Goal: Find specific page/section: Find specific page/section

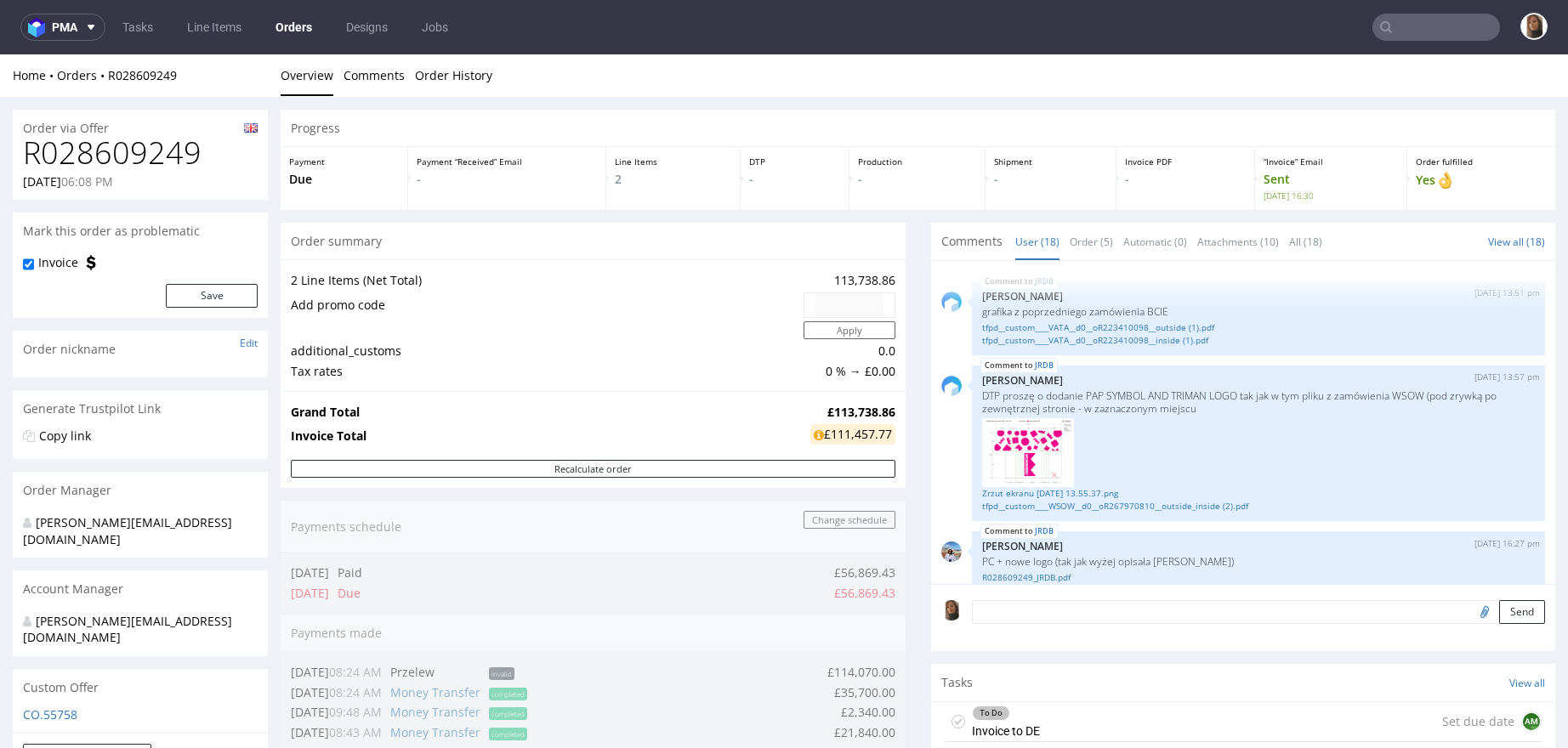
scroll to position [1267, 0]
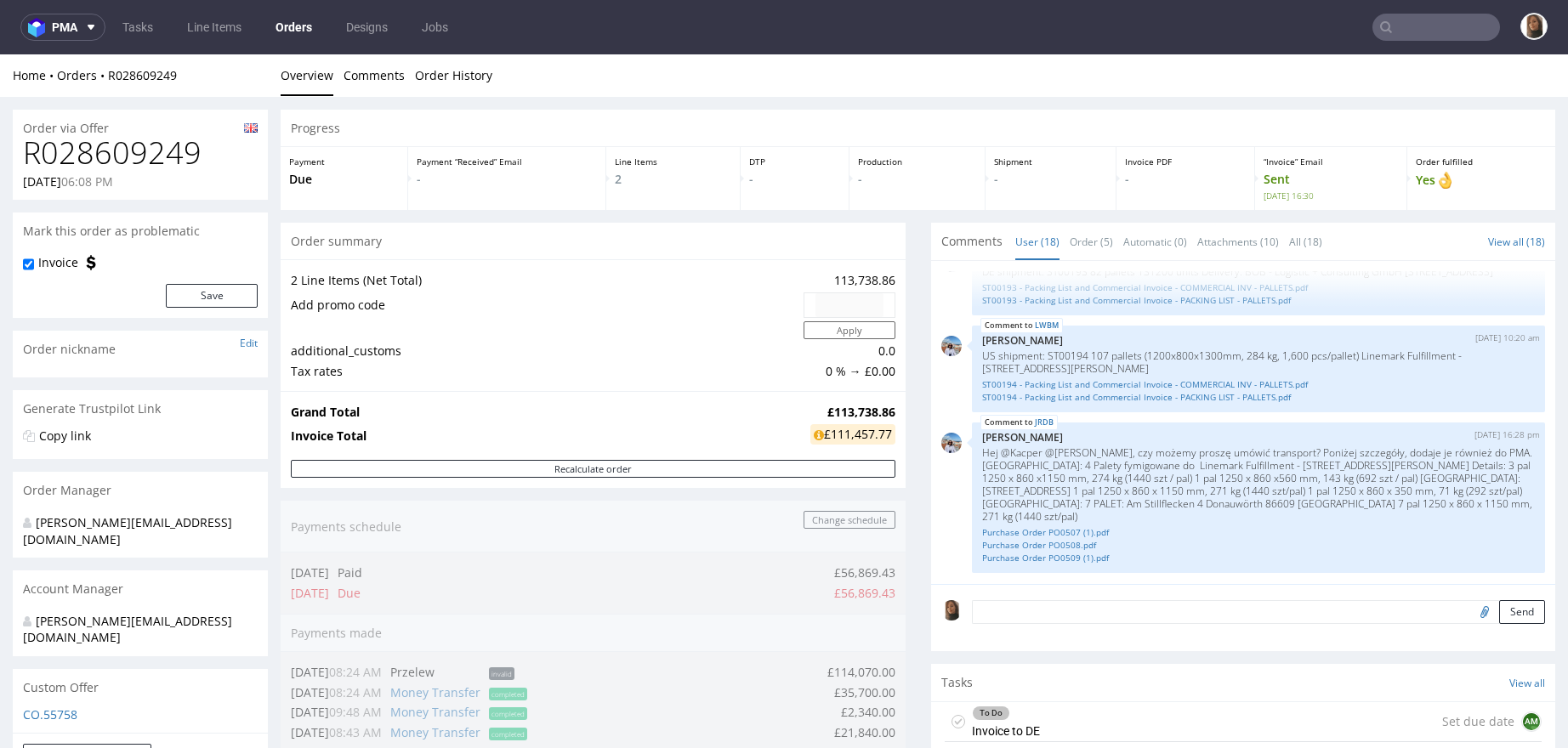
click at [637, 237] on div "Order summary" at bounding box center [593, 241] width 625 height 38
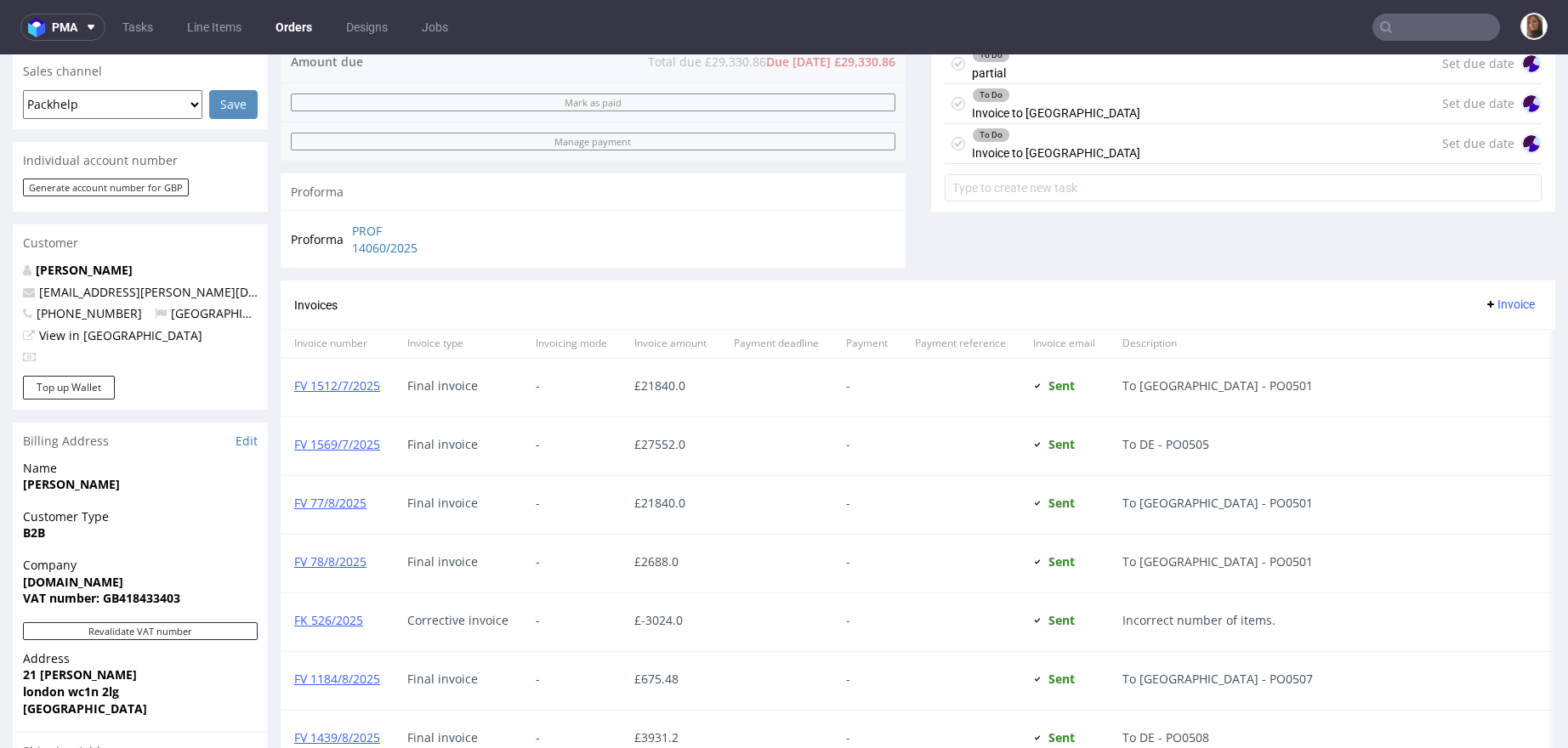
scroll to position [1223, 0]
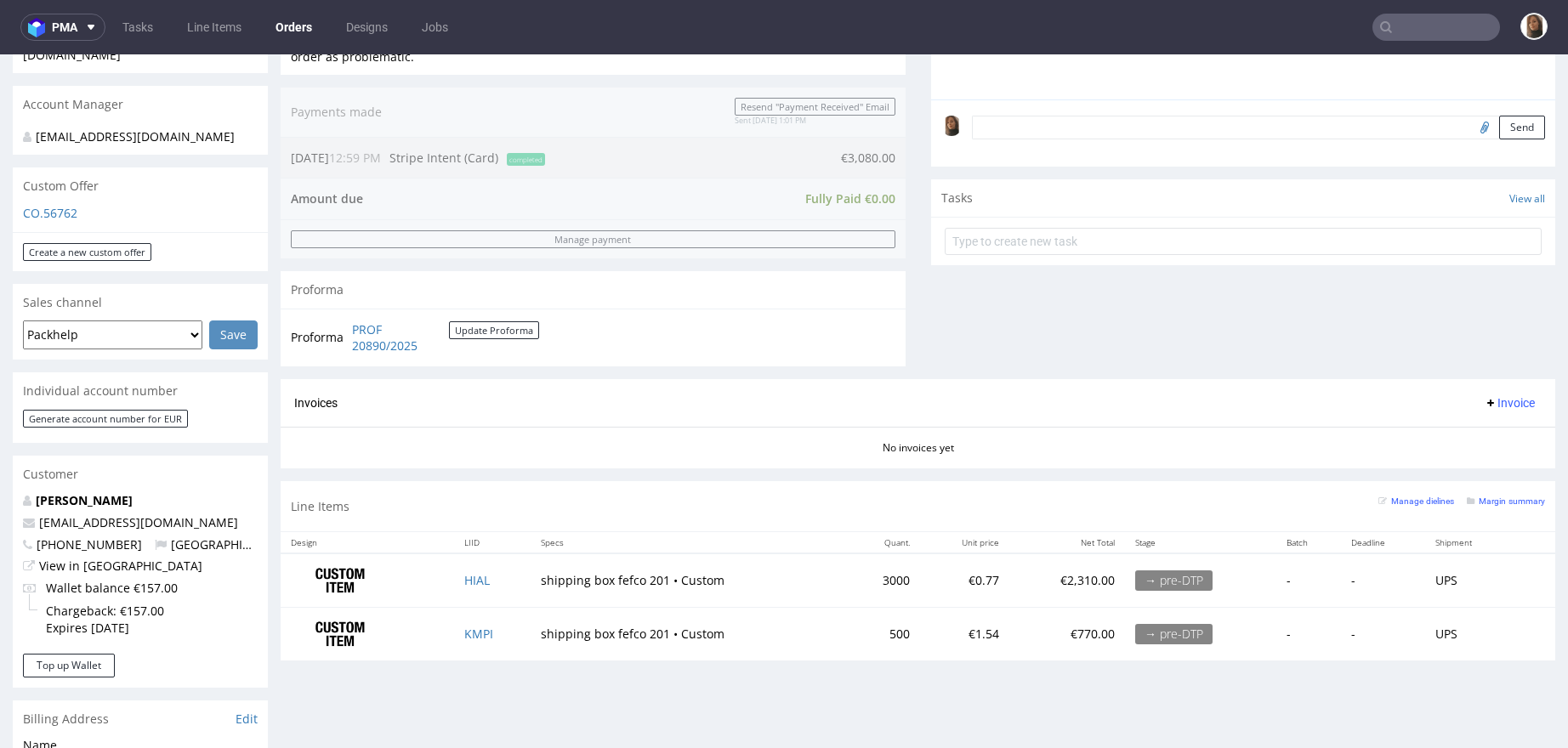
scroll to position [126, 0]
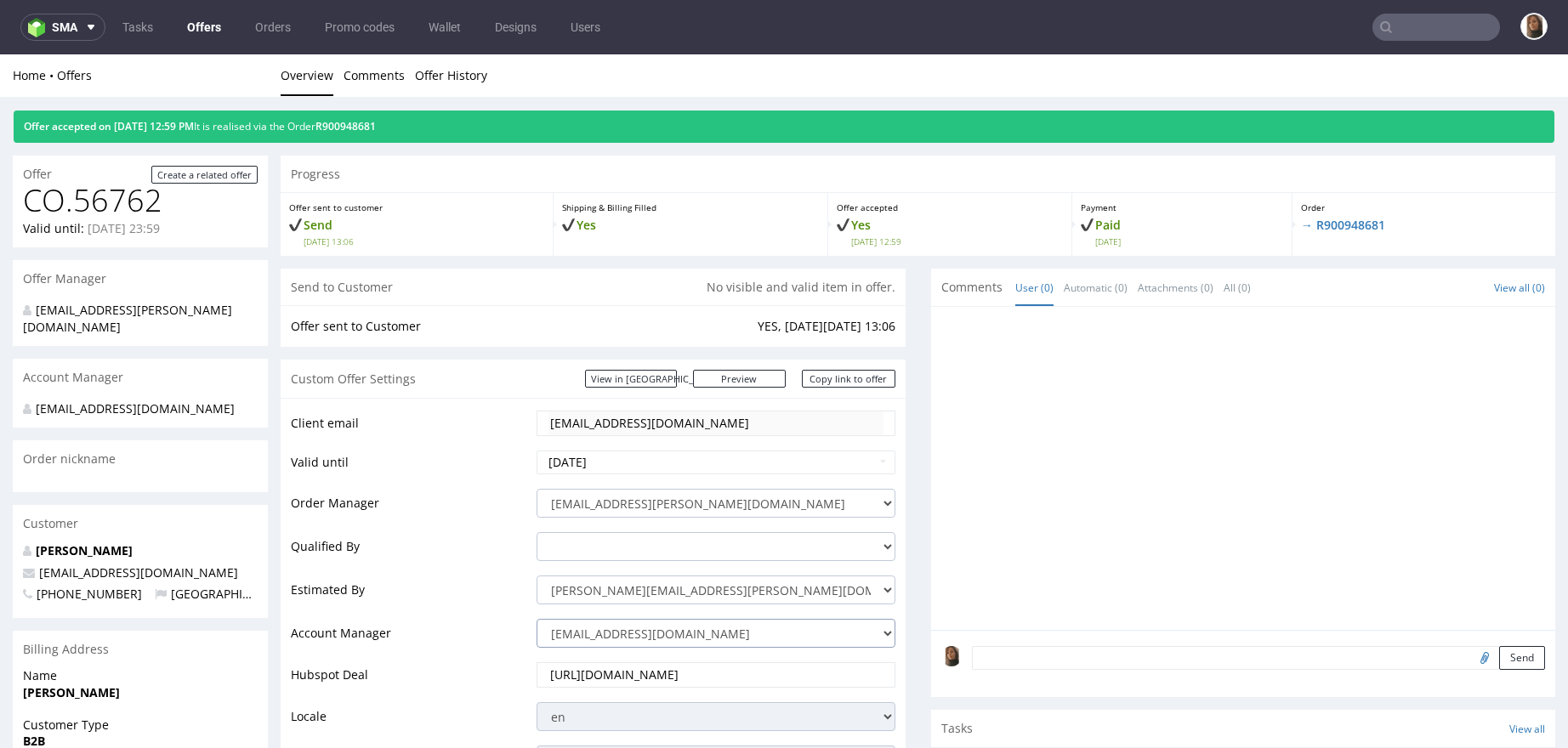
click at [630, 635] on select "zuzanna.pawlicka-sabak@packhelp.com adrian.margula@packhelp.com alex.lemee@pack…" at bounding box center [714, 633] width 358 height 29
select select "4535285"
click at [536, 619] on select "zuzanna.pawlicka-sabak@packhelp.com adrian.margula@packhelp.com alex.lemee@pack…" at bounding box center [714, 633] width 358 height 29
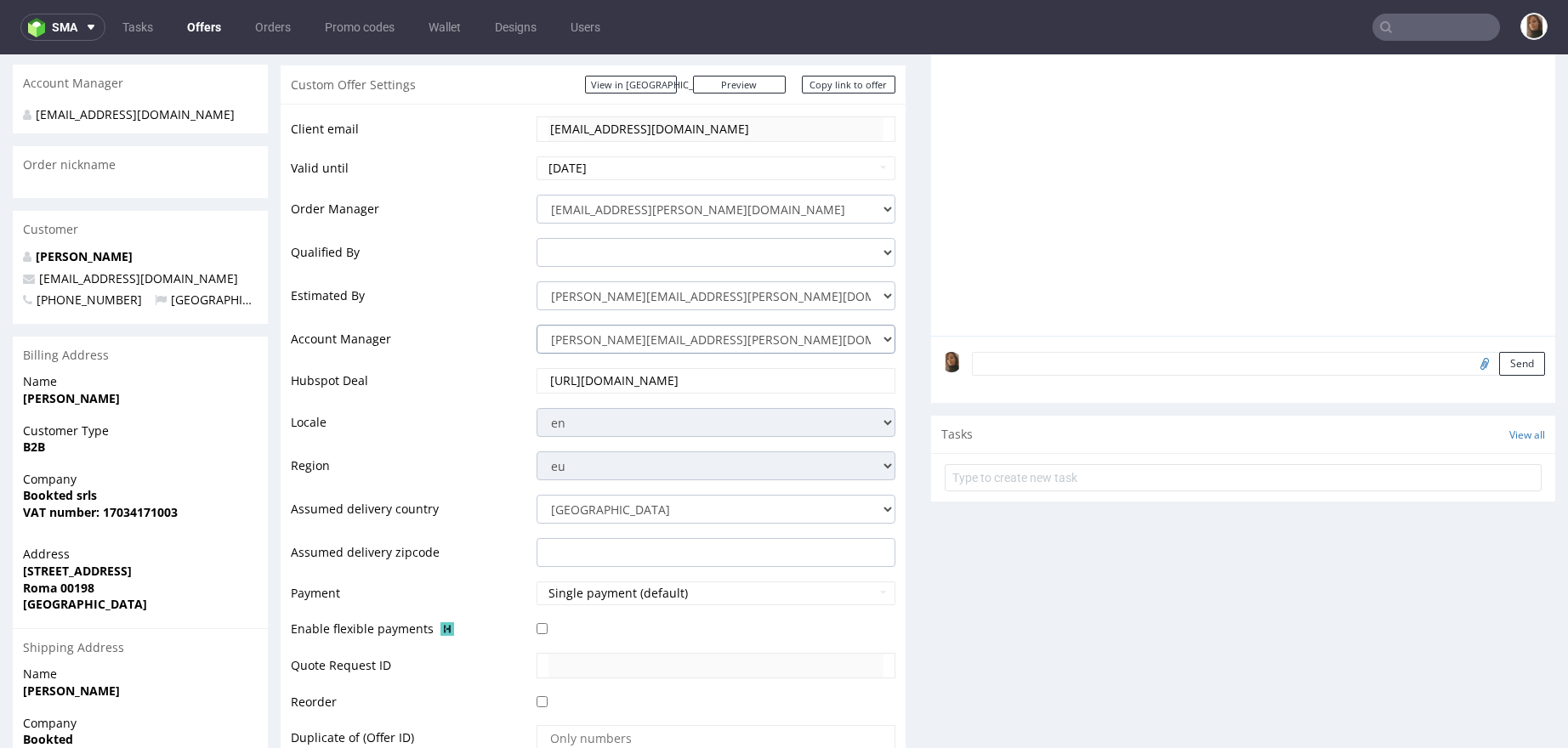
scroll to position [351, 0]
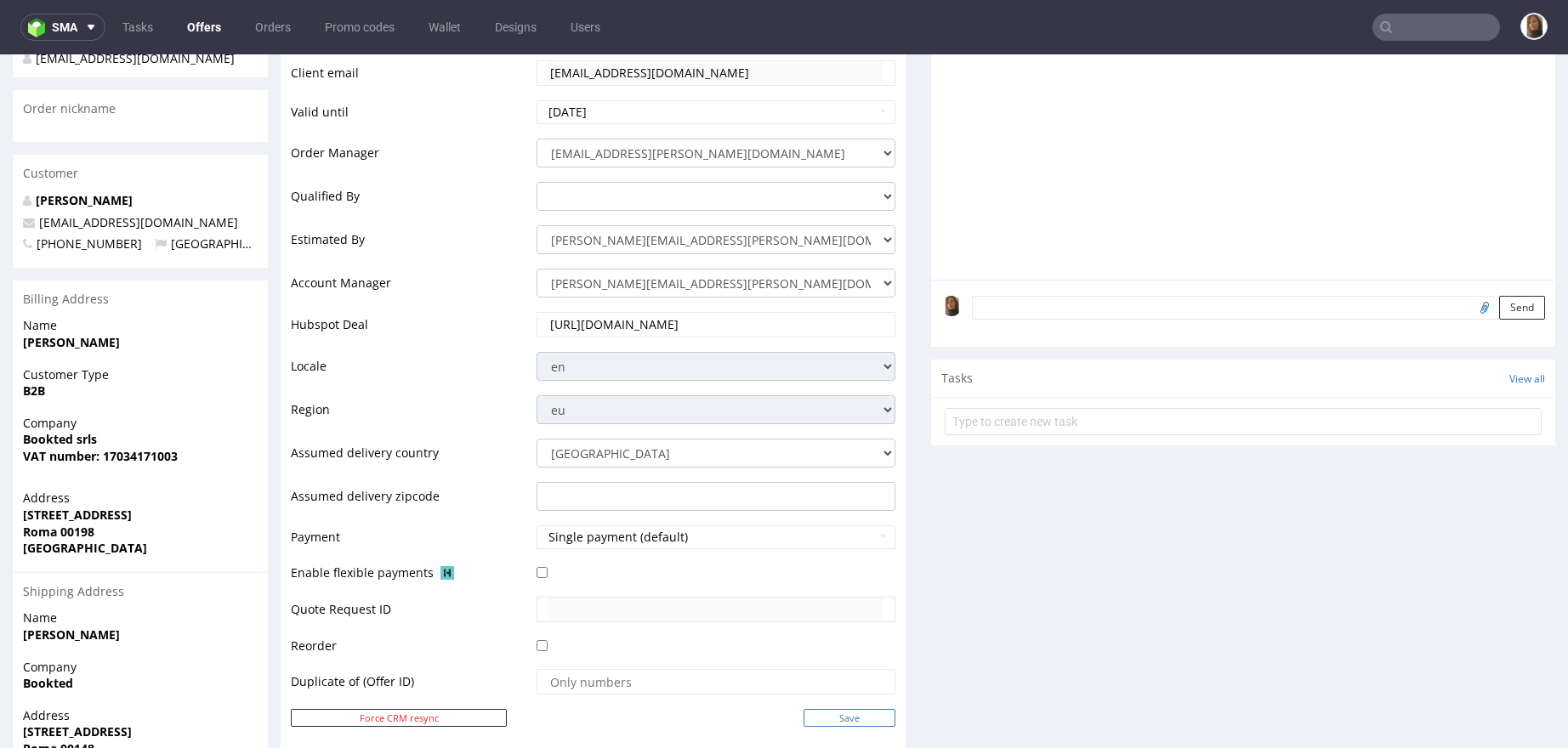
click at [826, 719] on input "Save" at bounding box center [849, 718] width 92 height 17
type input "In progress..."
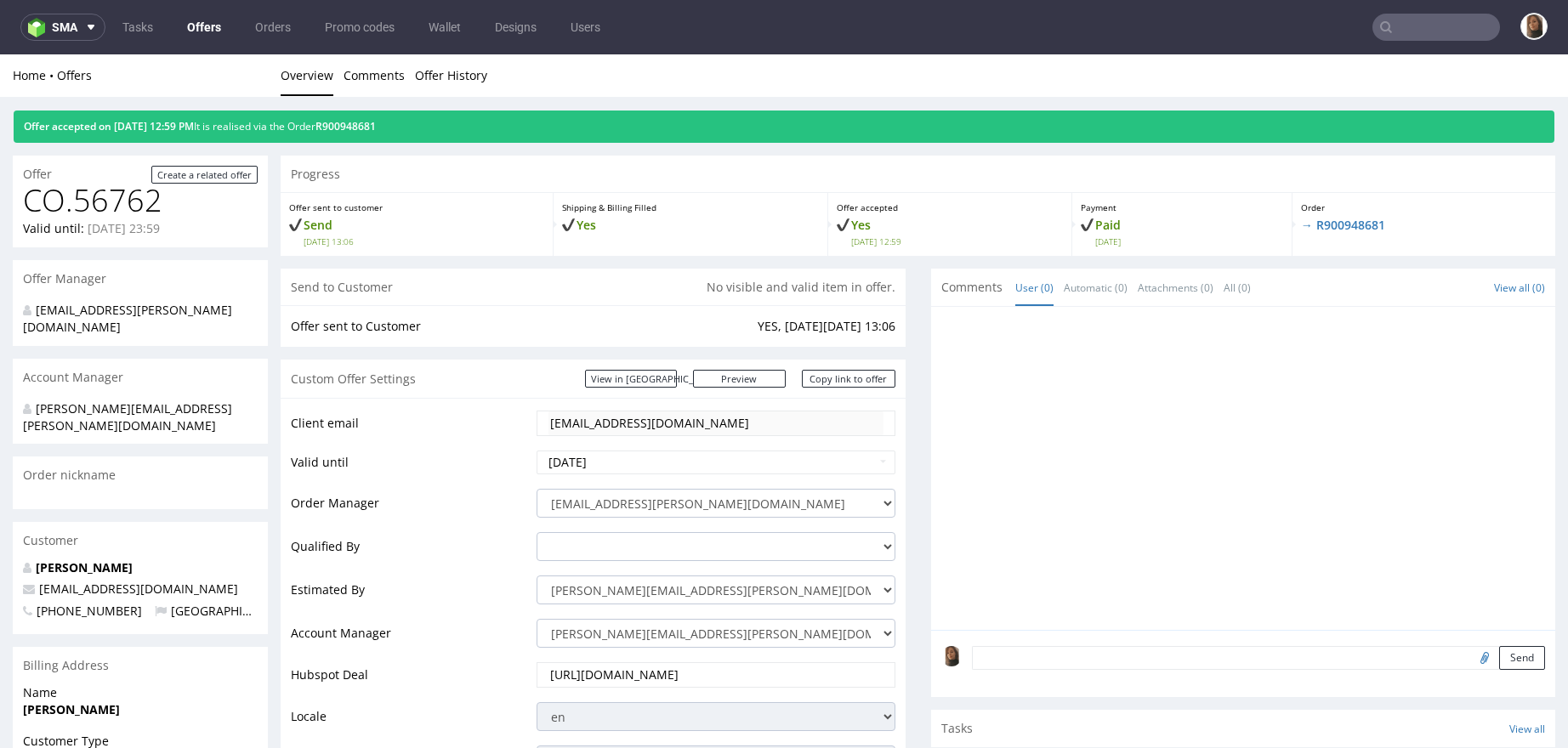
scroll to position [0, 0]
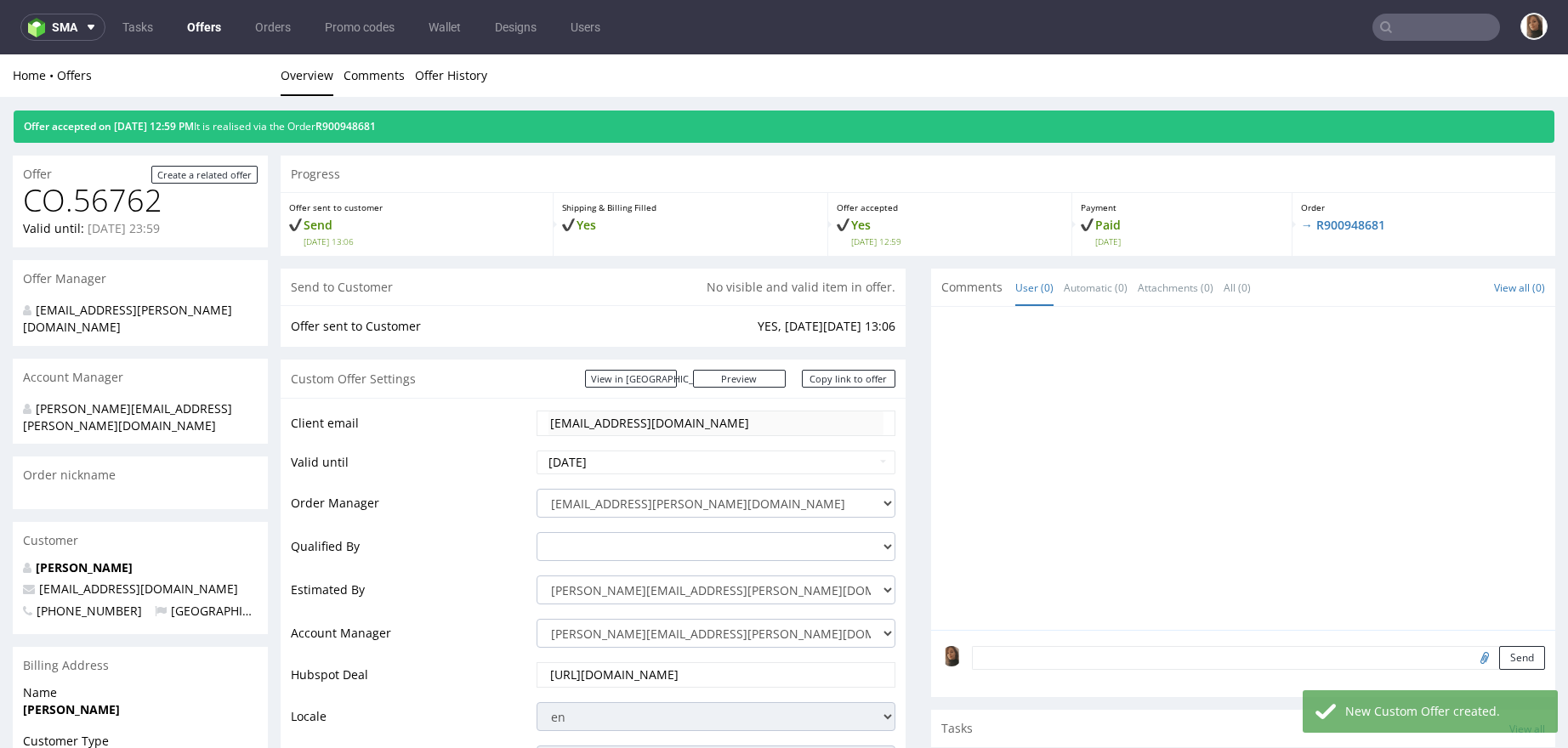
click at [384, 105] on div "Offer accepted on 29.09.2025 12:59 PM It is realised via the Order R900948681" at bounding box center [784, 120] width 1568 height 45
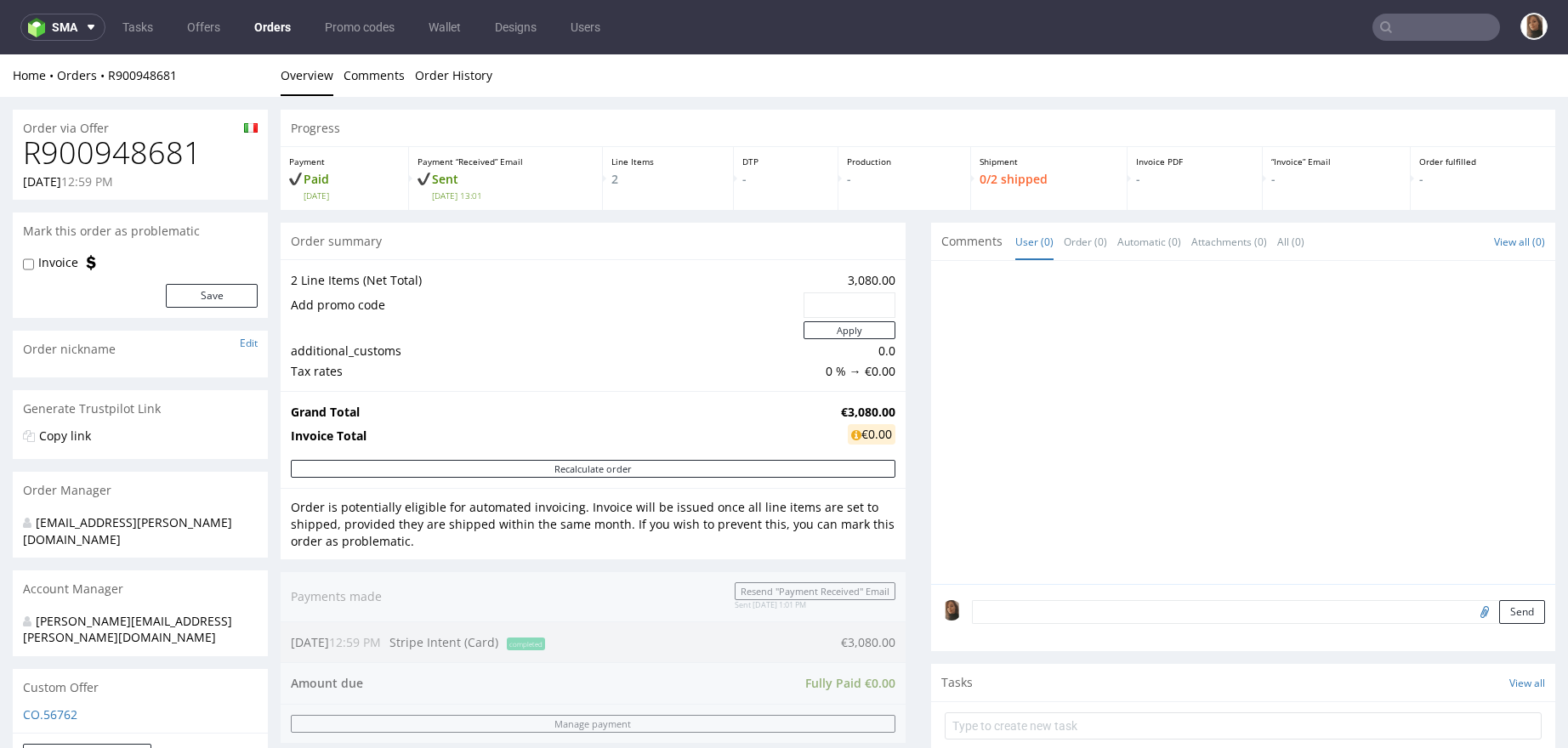
click at [164, 165] on h1 "R900948681" at bounding box center [140, 153] width 234 height 34
copy h1 "R900948681"
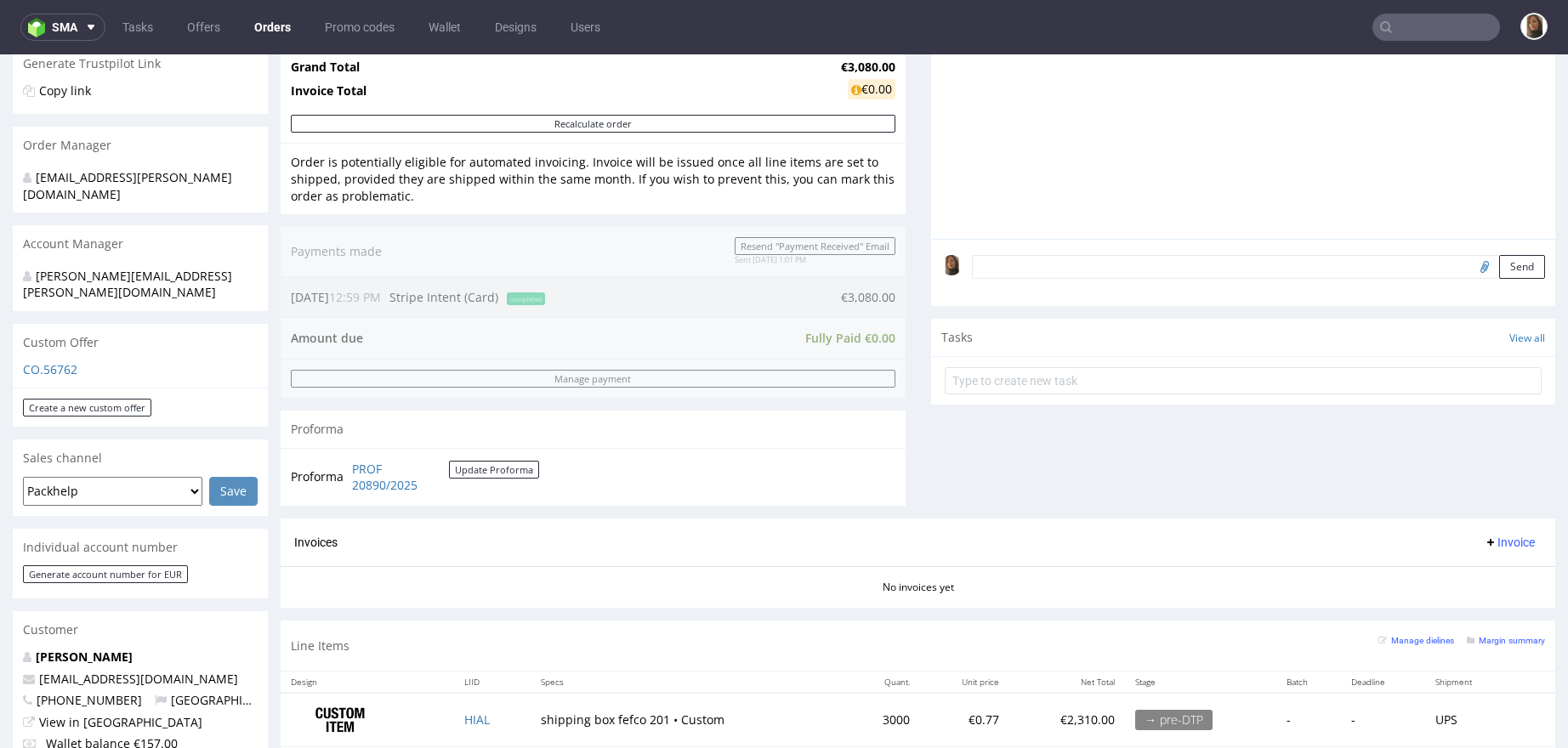
scroll to position [430, 0]
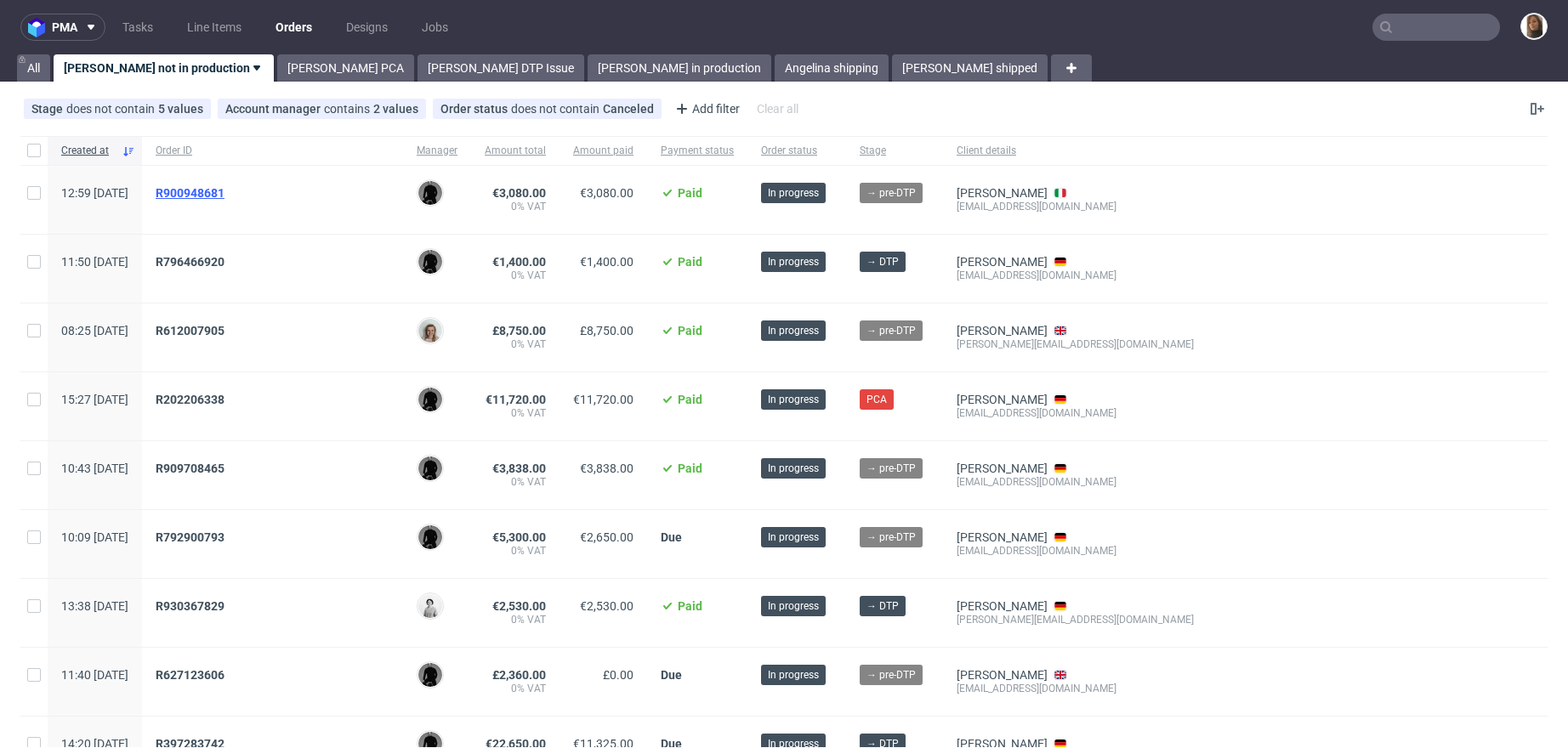
click at [225, 193] on span "R900948681" at bounding box center [190, 193] width 69 height 14
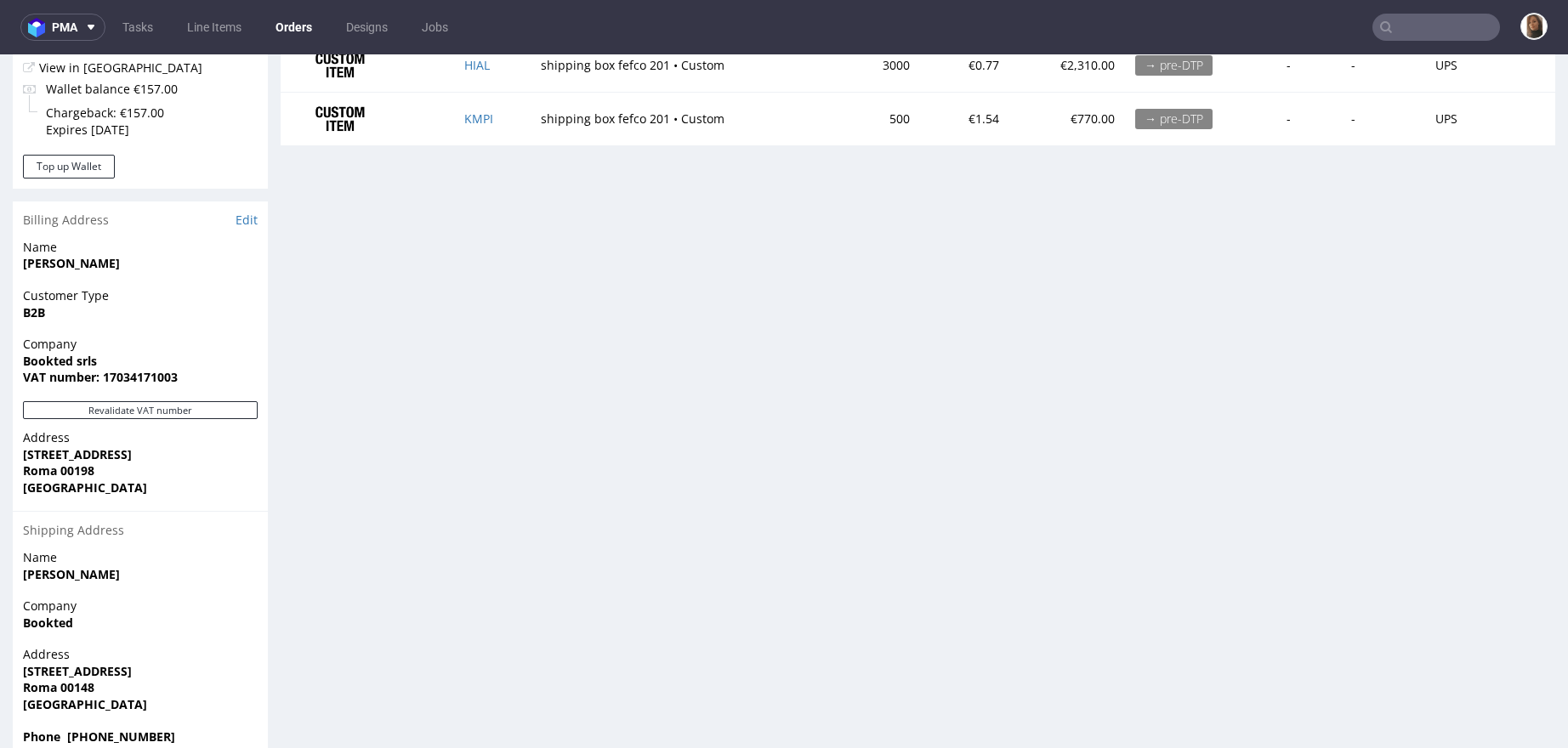
scroll to position [875, 0]
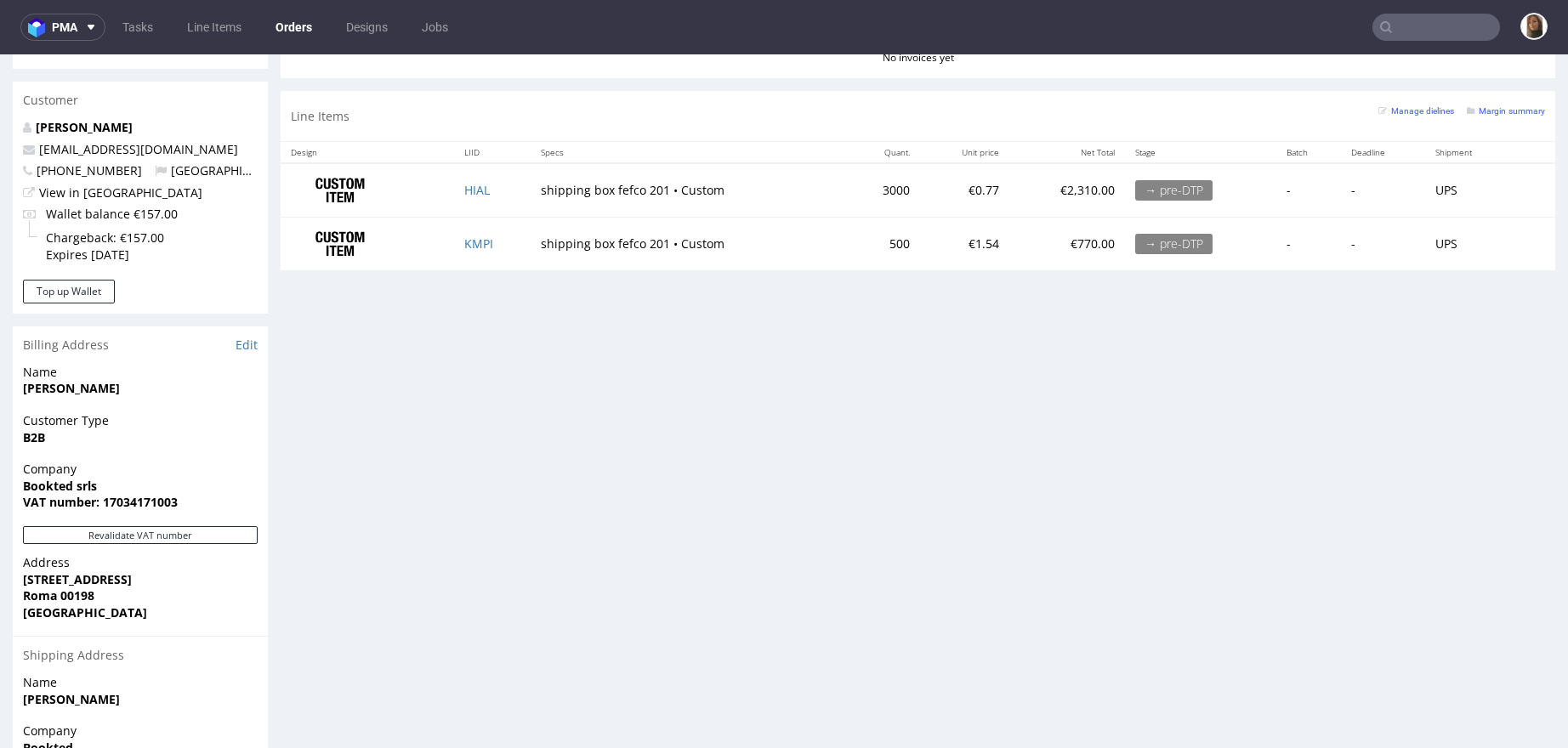
click at [1411, 27] on input "text" at bounding box center [1436, 27] width 128 height 27
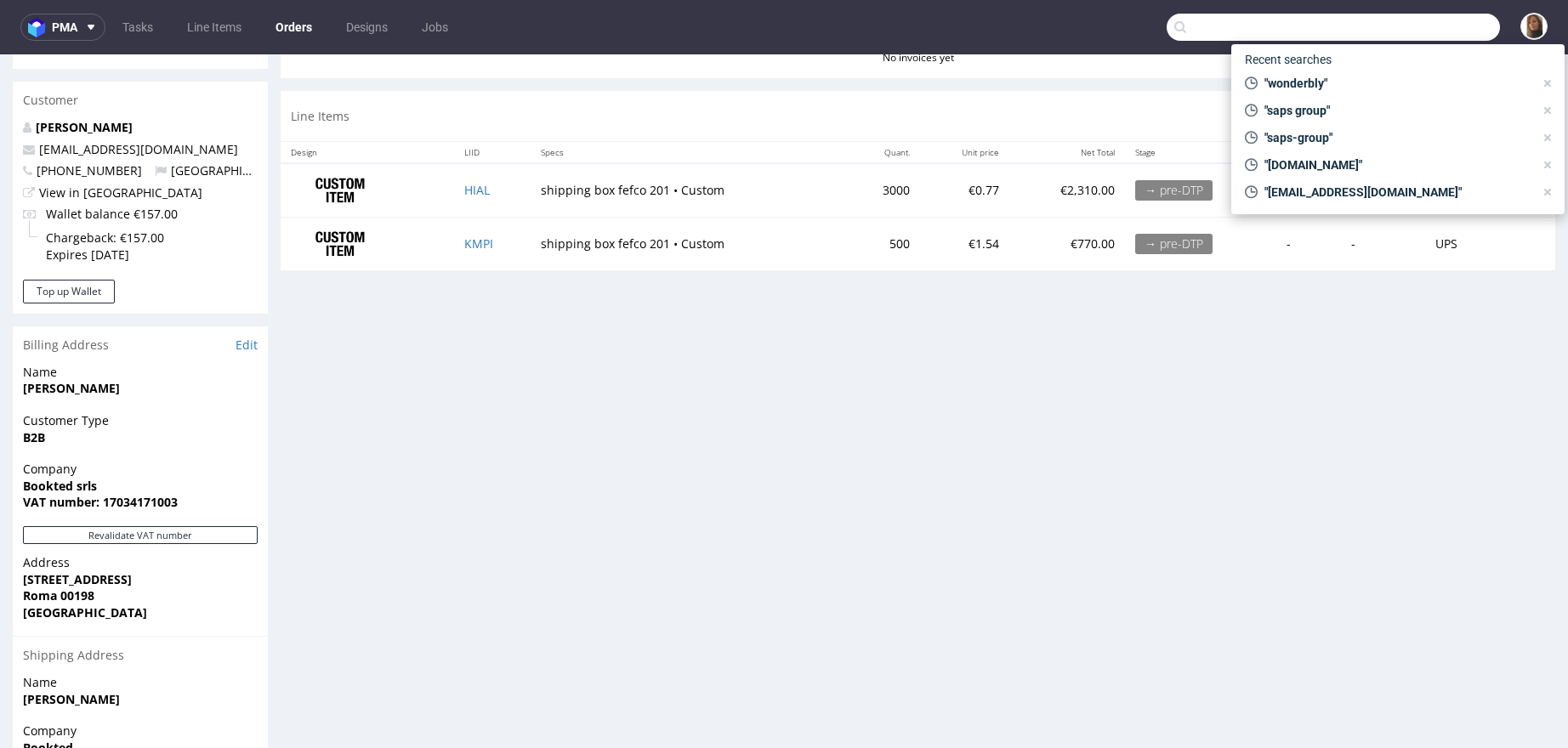
paste input "Artknit"
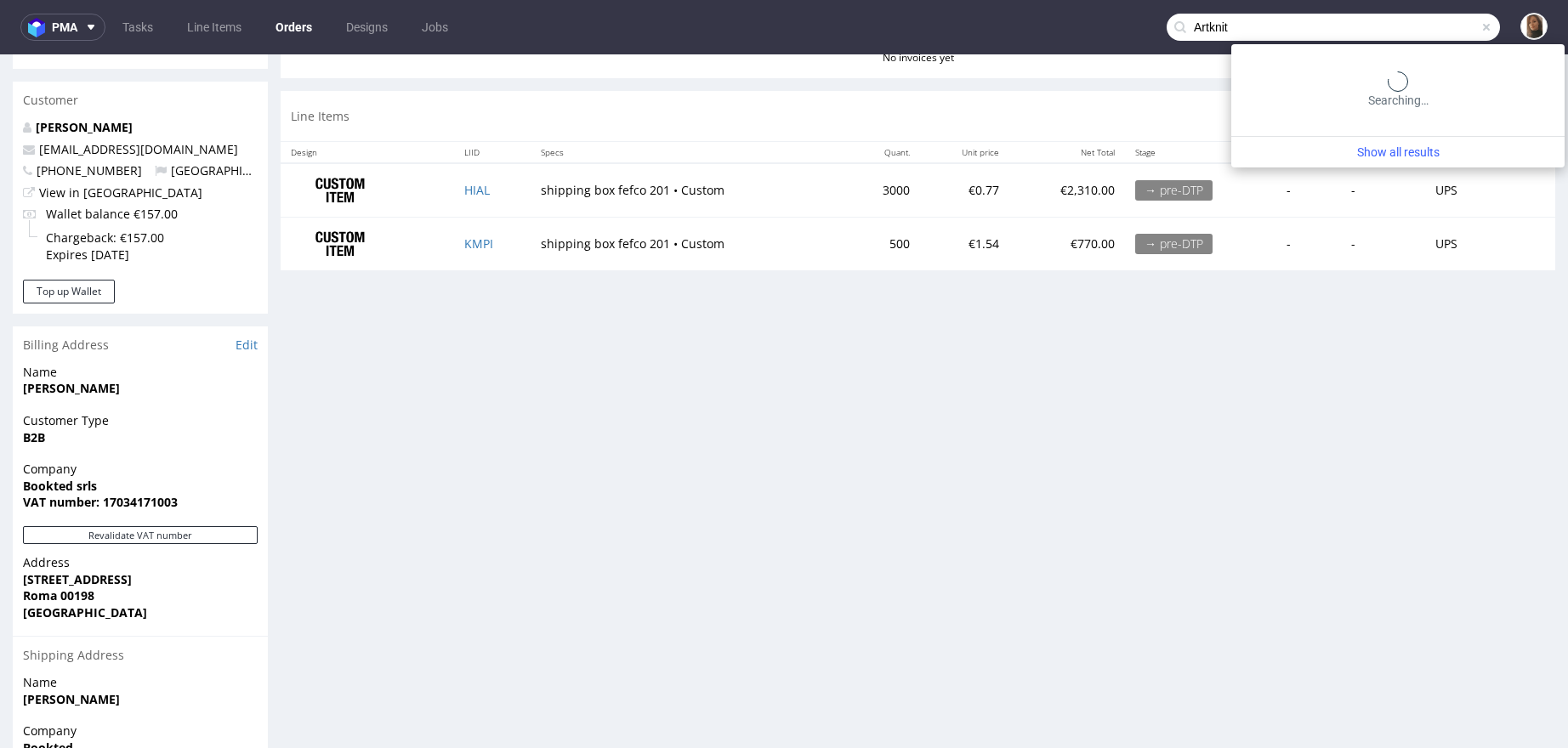
type input "Artknit"
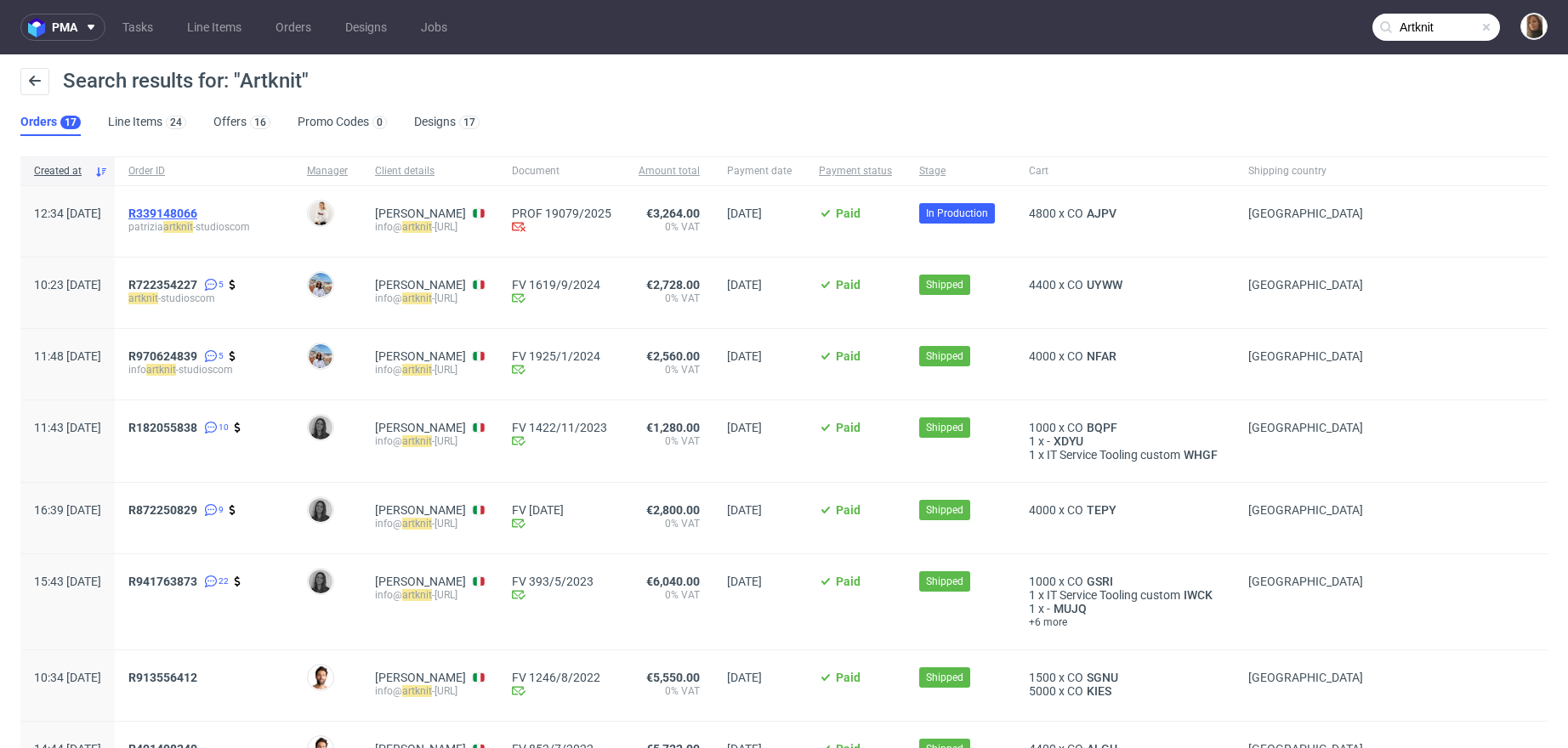
click at [198, 217] on span "R339148066" at bounding box center [163, 213] width 69 height 14
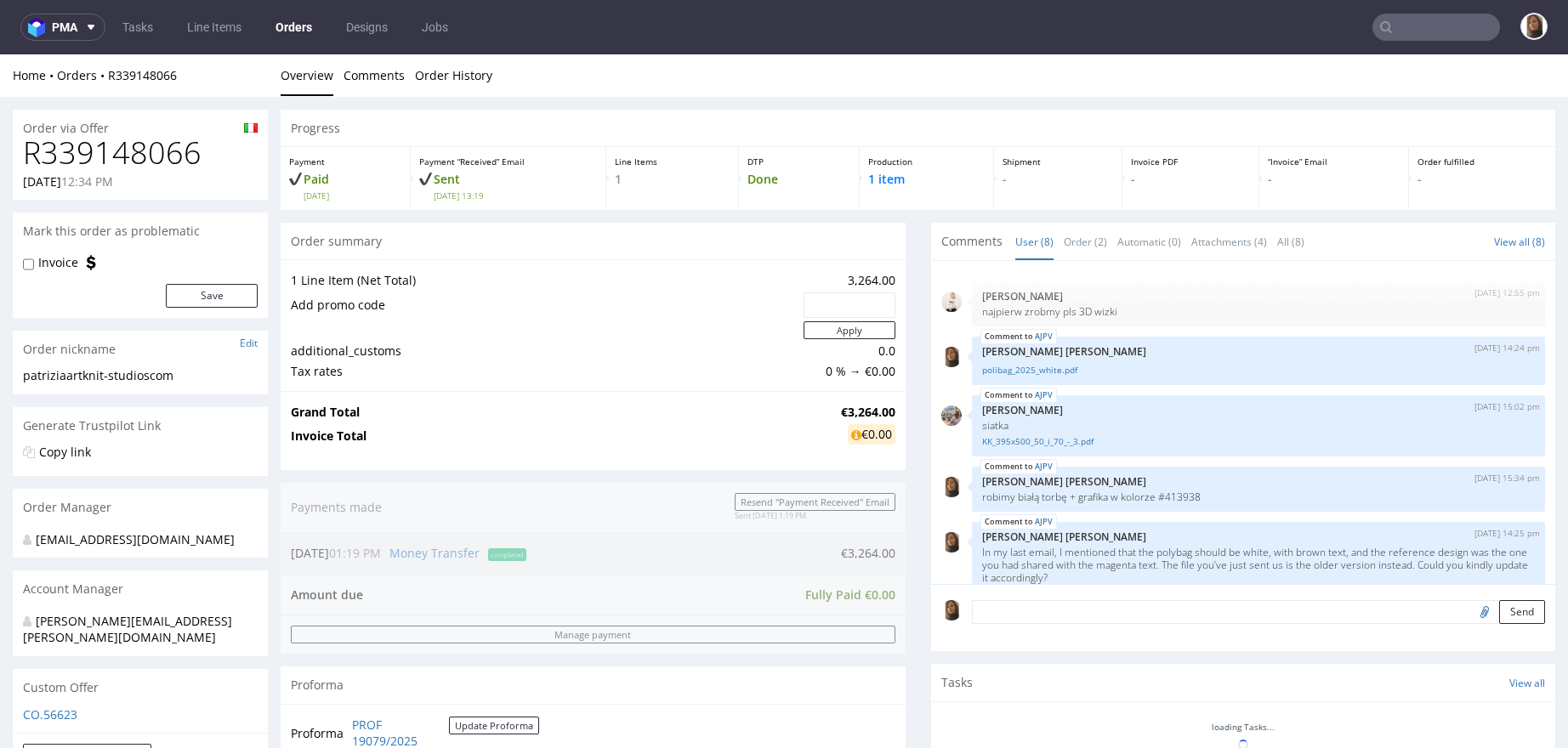
scroll to position [427, 0]
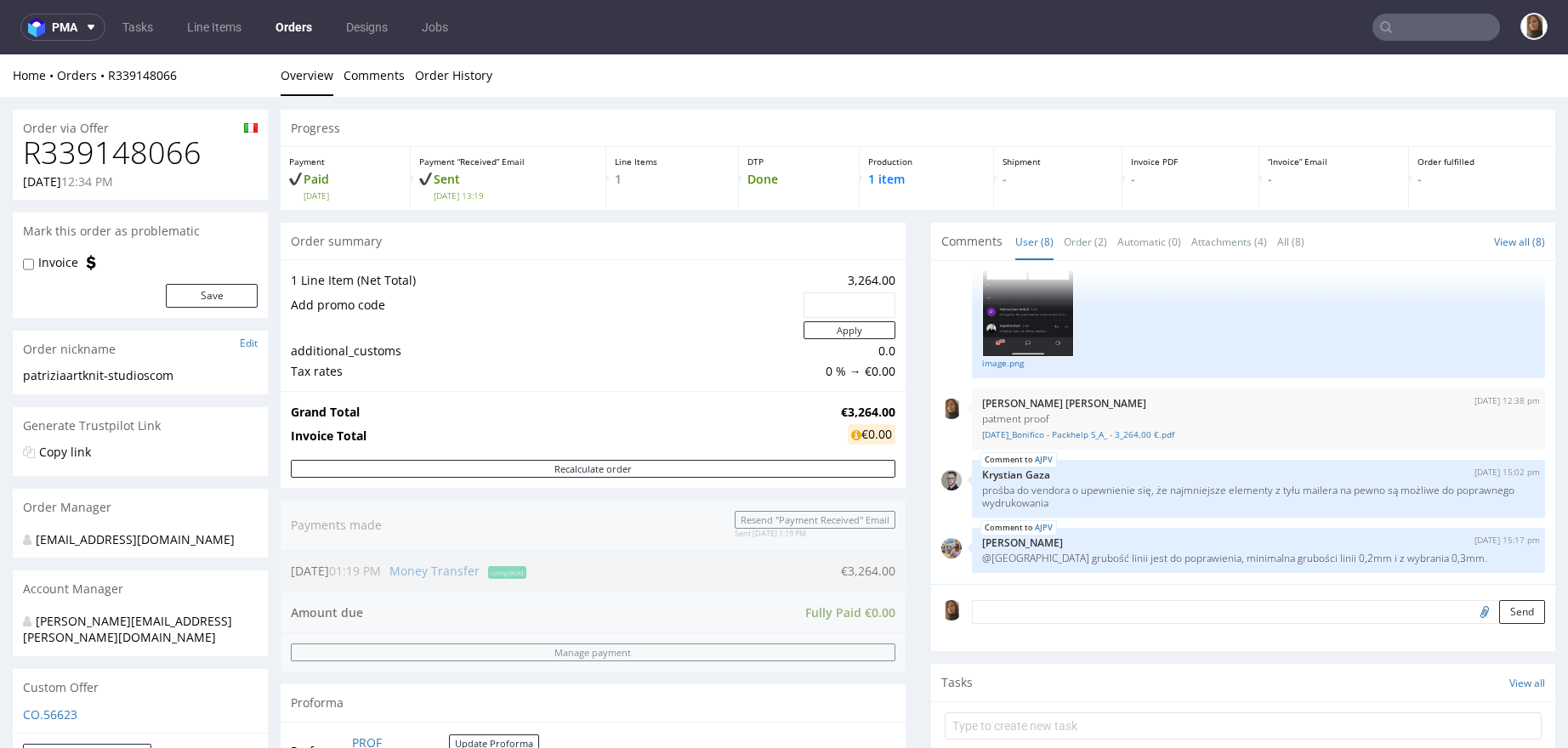
type input "Artknit"
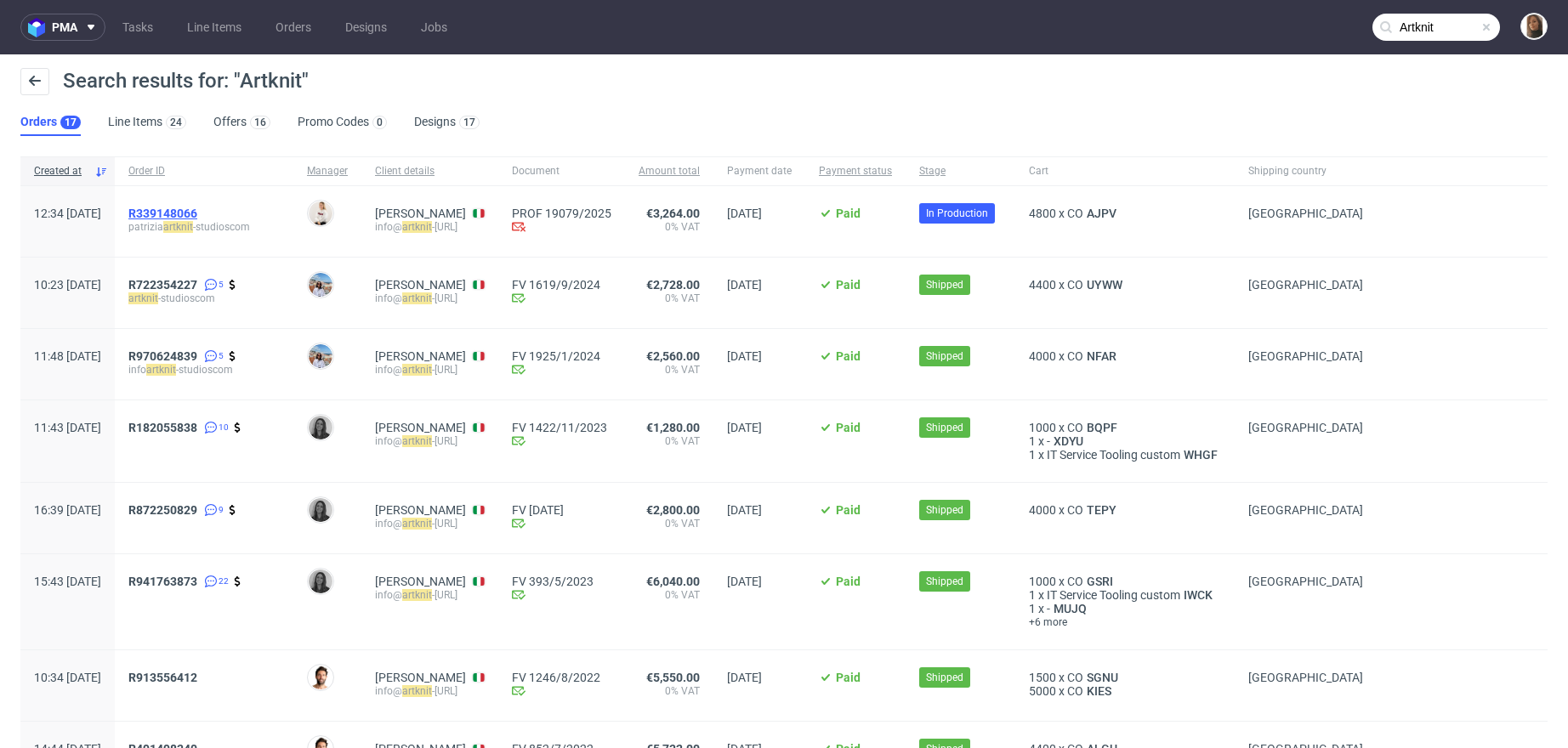
click at [198, 206] on span "R339148066" at bounding box center [163, 213] width 69 height 14
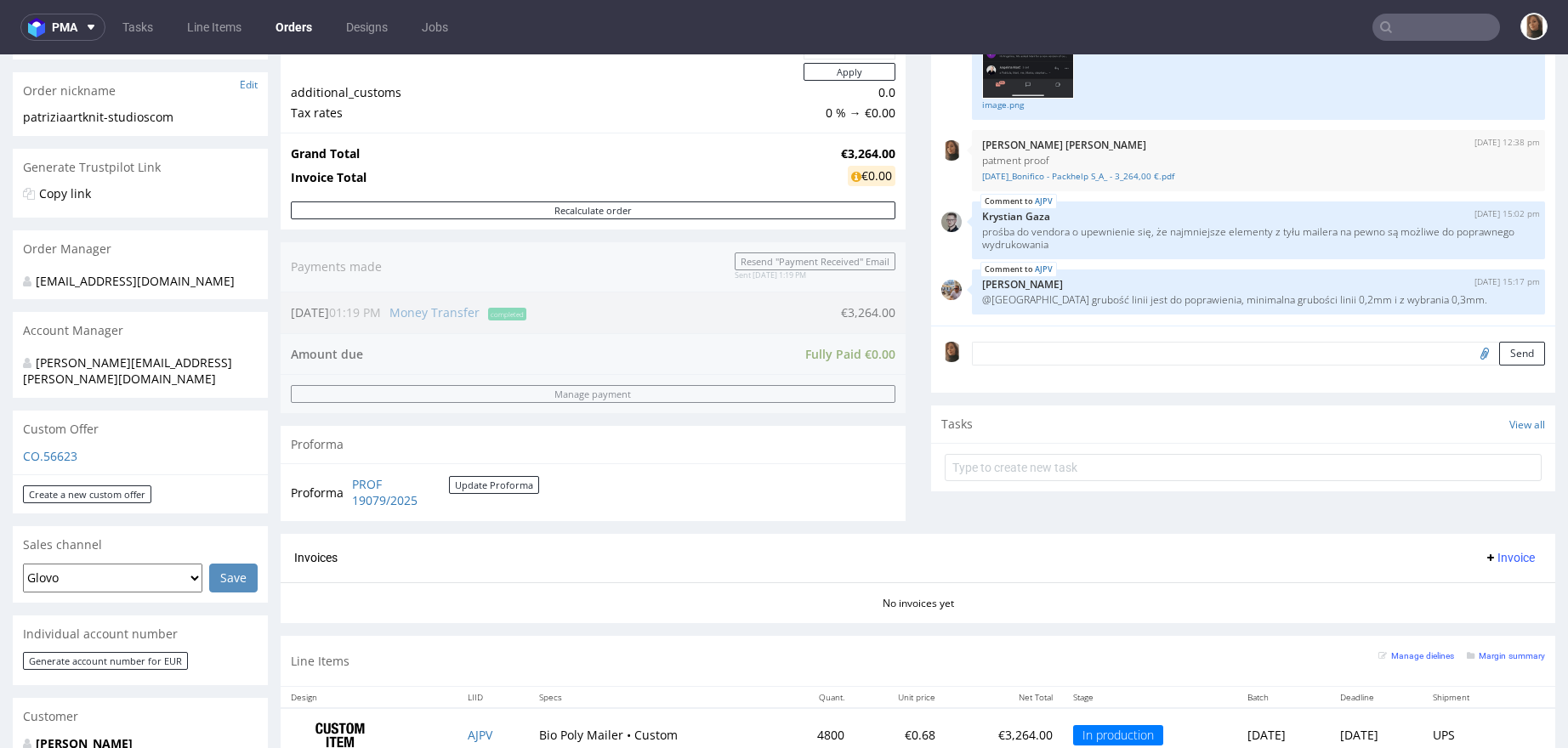
scroll to position [675, 0]
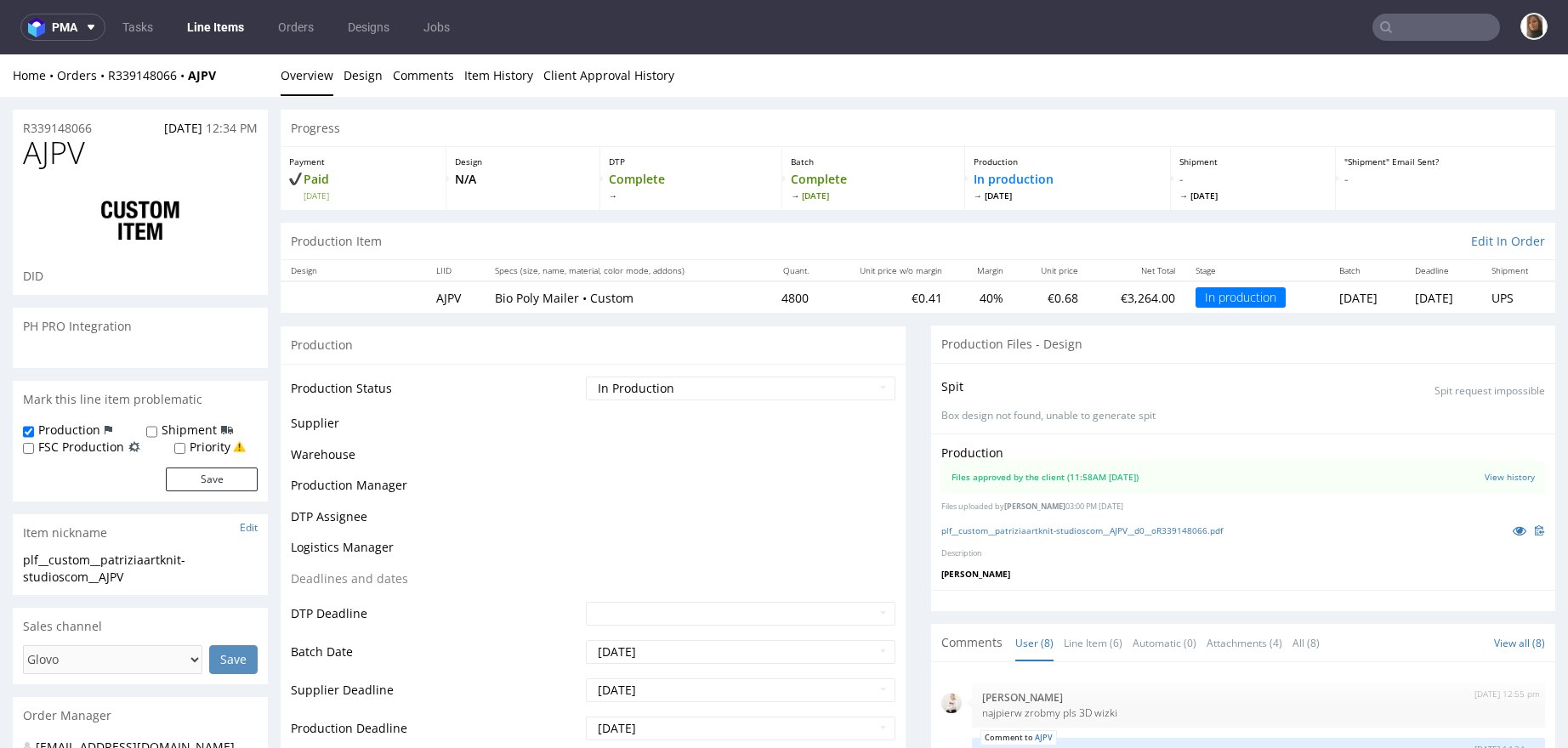
scroll to position [427, 0]
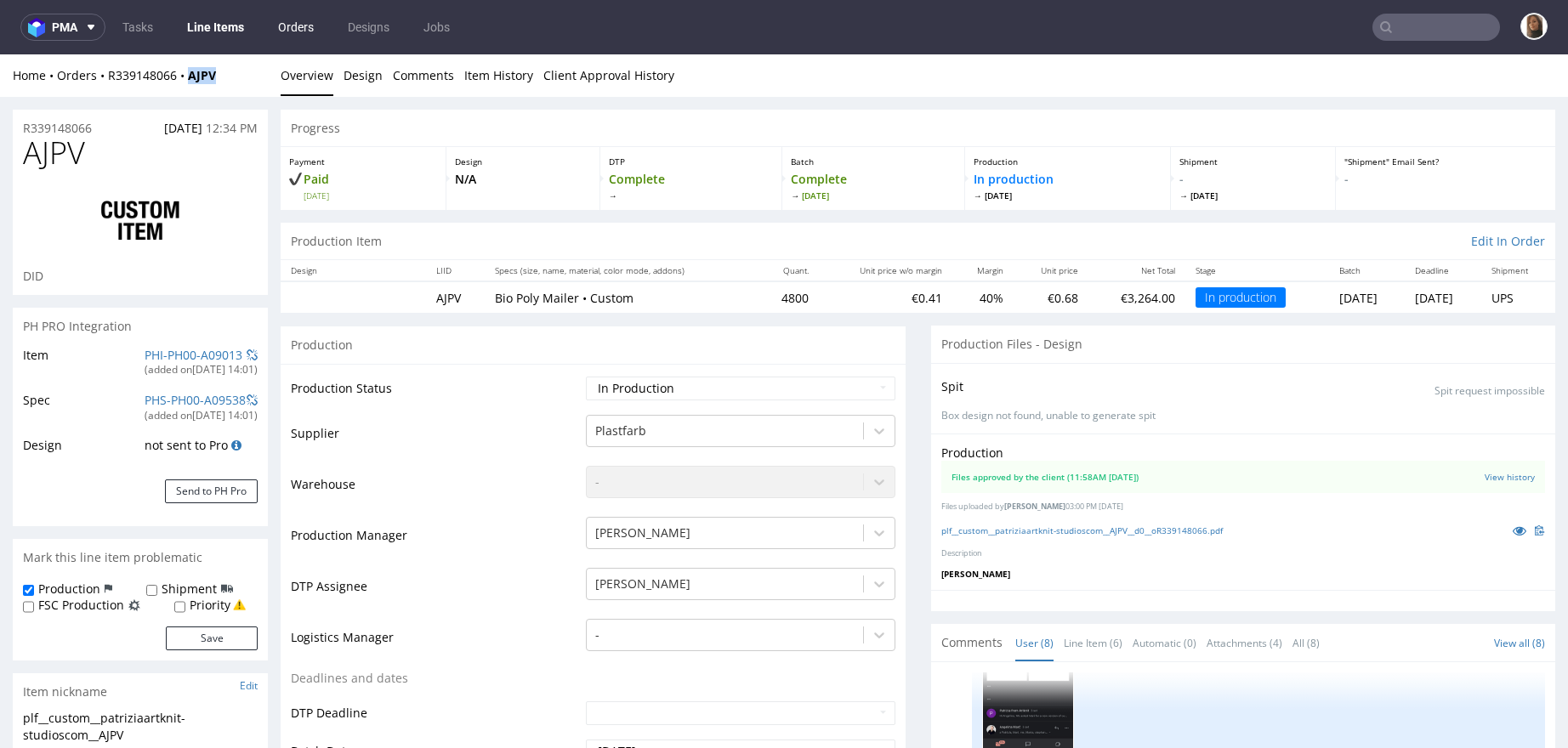
click at [311, 36] on link "Orders" at bounding box center [296, 27] width 56 height 27
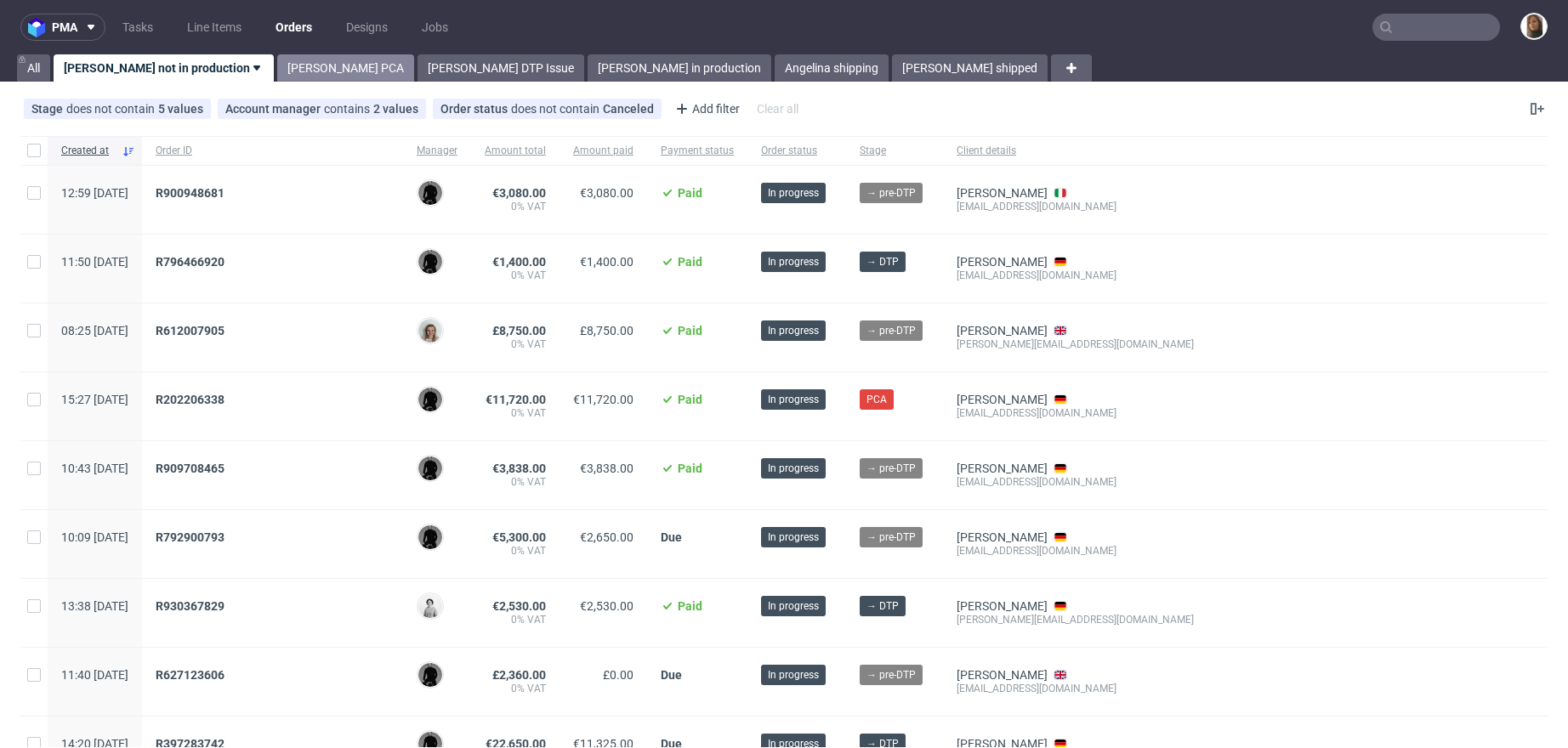
click at [286, 62] on link "Angelina PCA" at bounding box center [345, 67] width 137 height 27
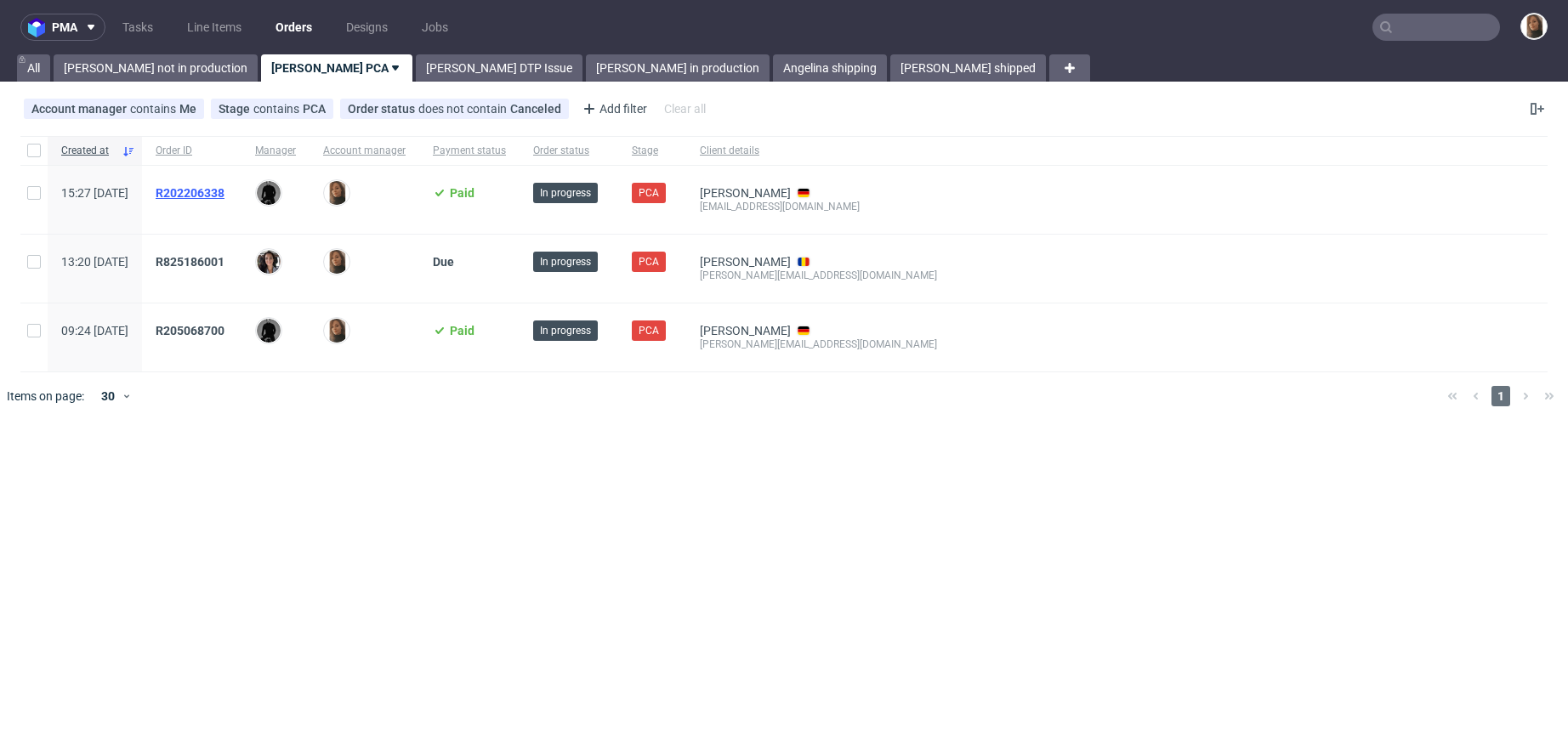
click at [225, 193] on span "R202206338" at bounding box center [190, 193] width 69 height 14
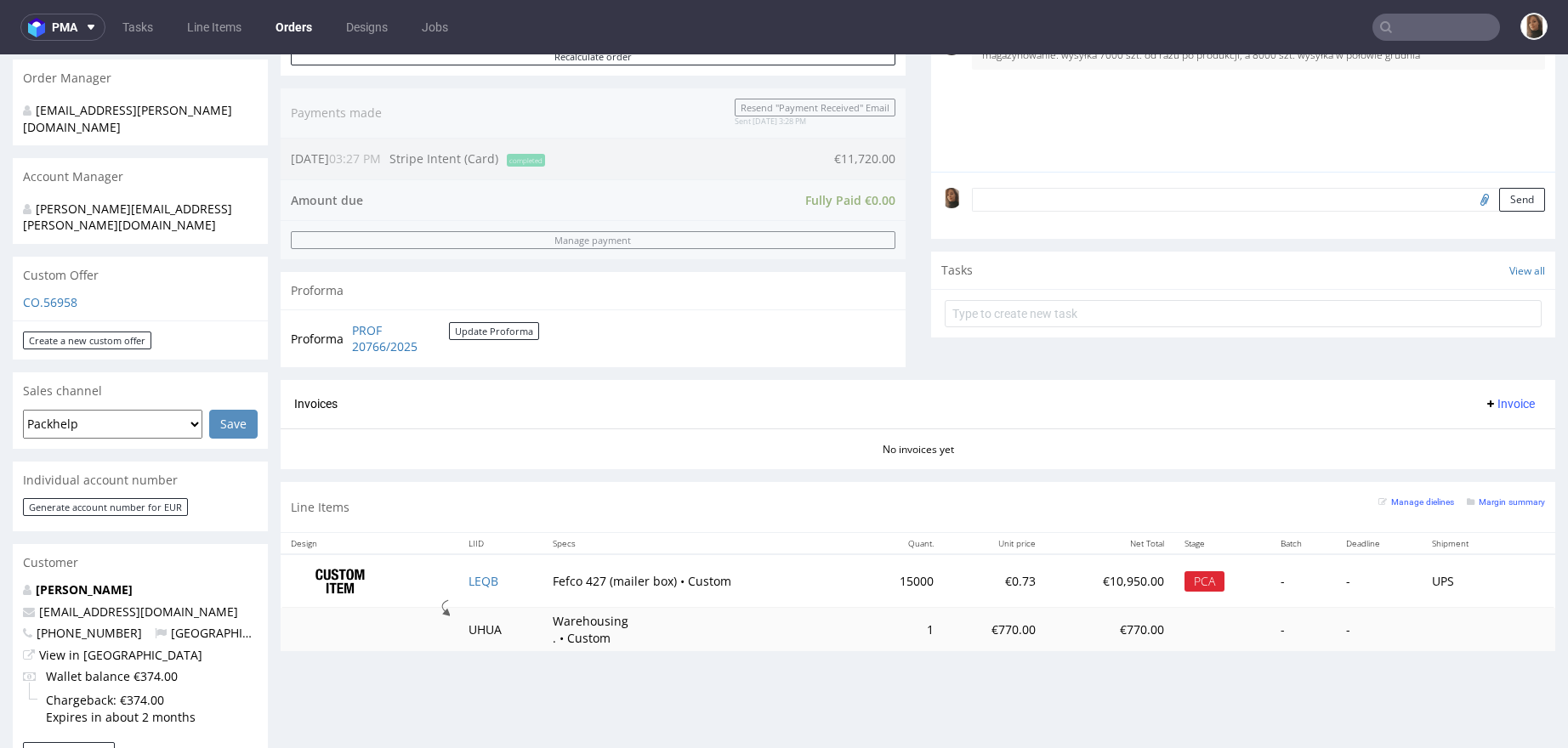
scroll to position [512, 0]
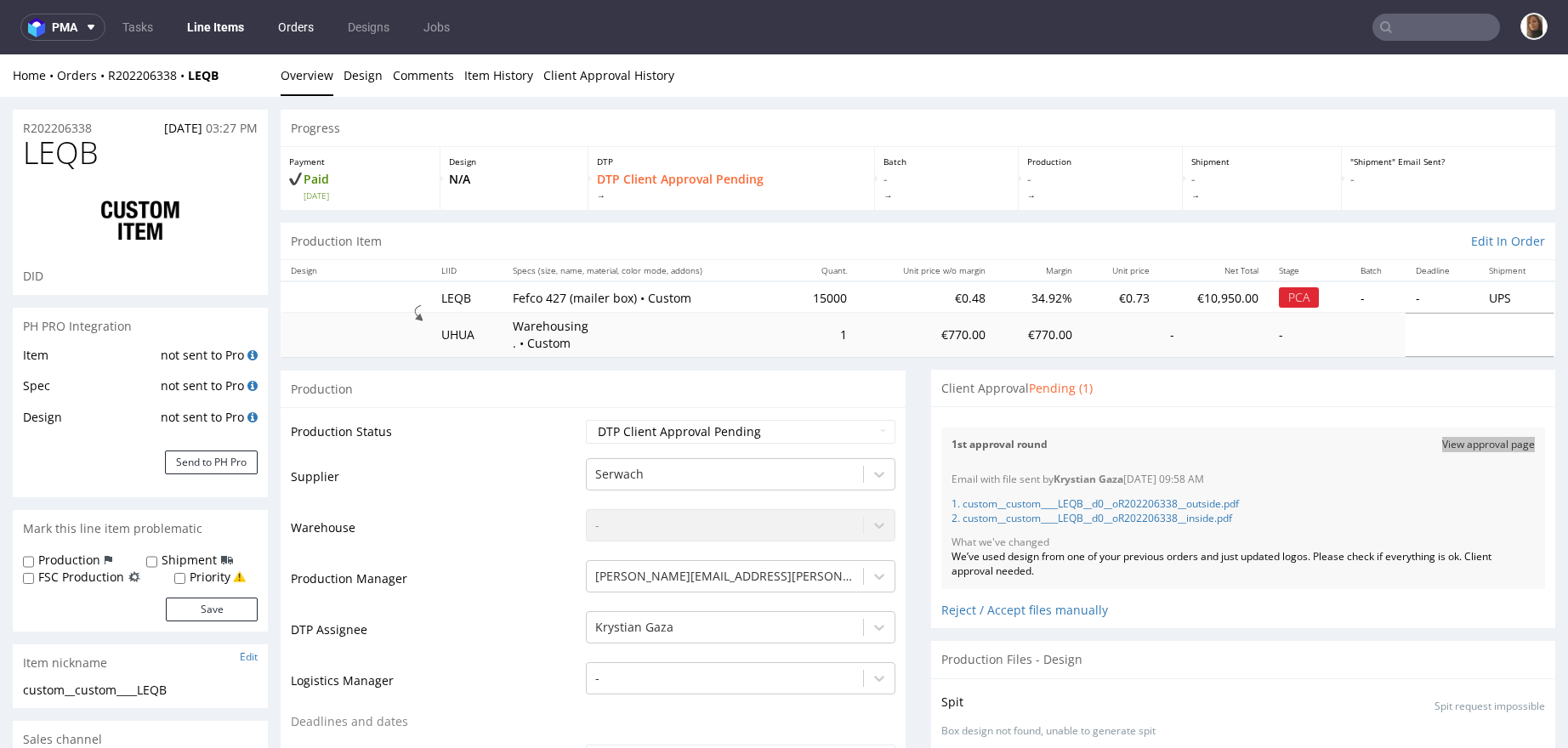
click at [284, 21] on link "Orders" at bounding box center [296, 27] width 56 height 27
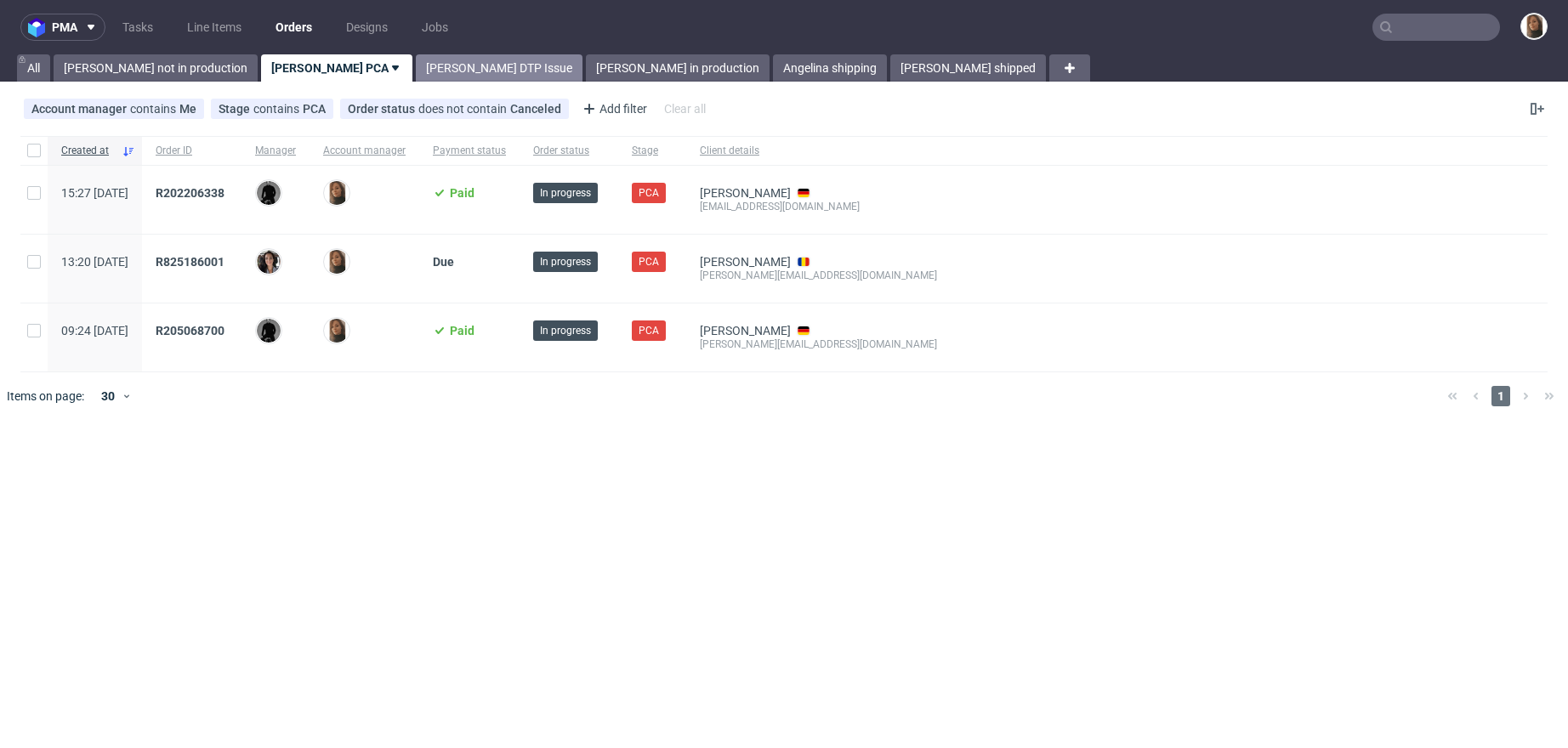
click at [415, 62] on link "Angelina DTP Issue" at bounding box center [498, 67] width 167 height 27
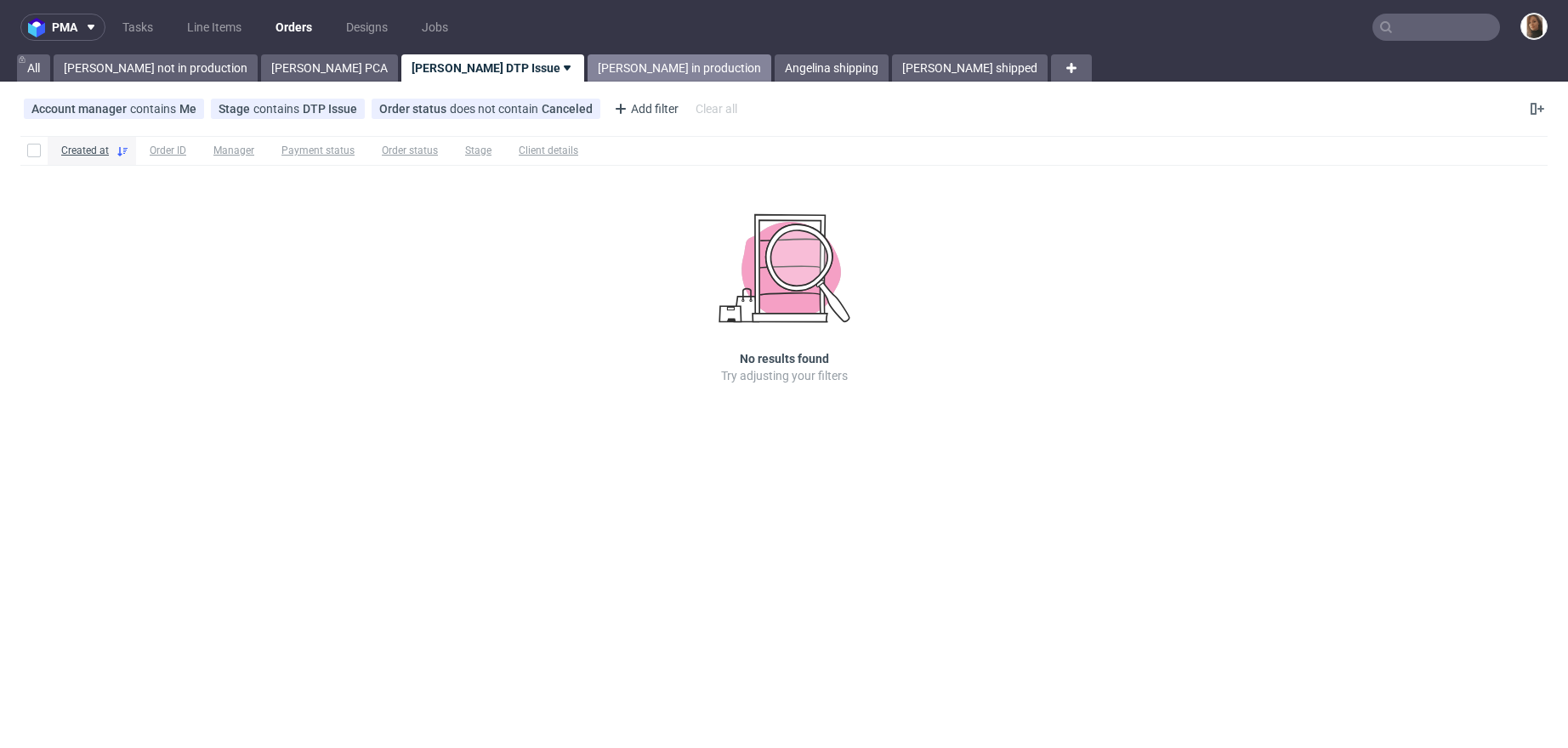
click at [588, 61] on link "Angelina in production" at bounding box center [679, 67] width 184 height 27
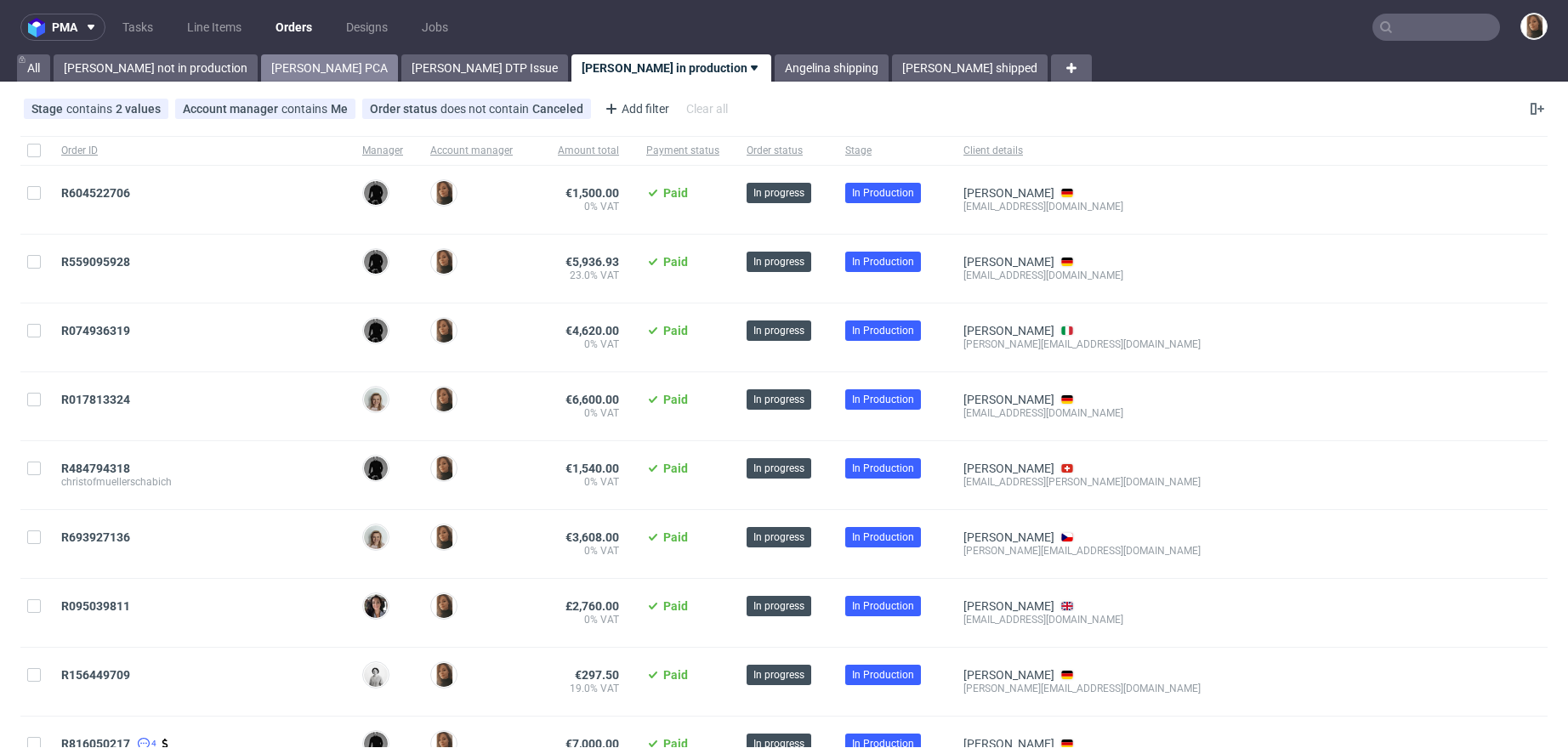
click at [264, 72] on link "Angelina PCA" at bounding box center [329, 67] width 137 height 27
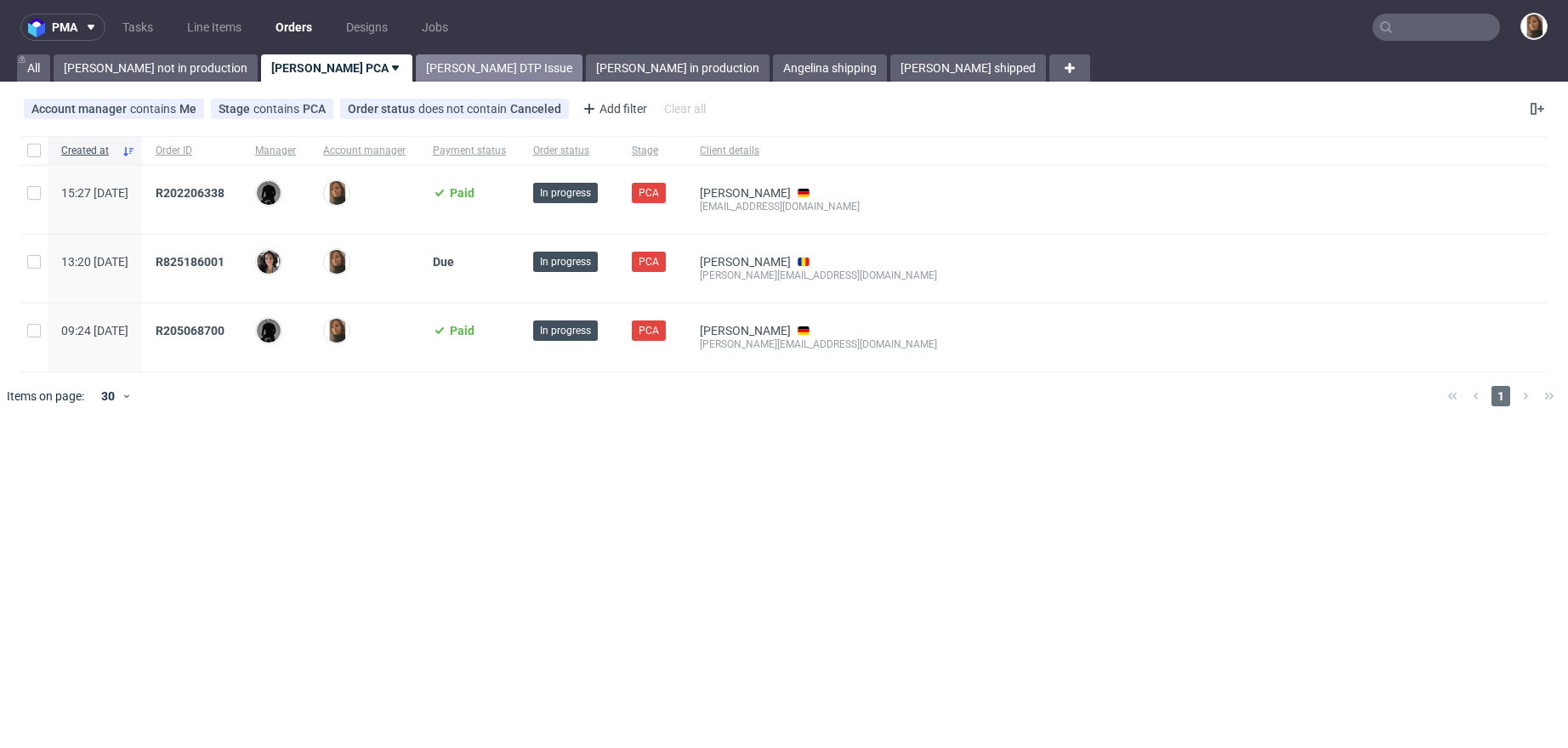
click at [415, 67] on link "Angelina DTP Issue" at bounding box center [498, 67] width 167 height 27
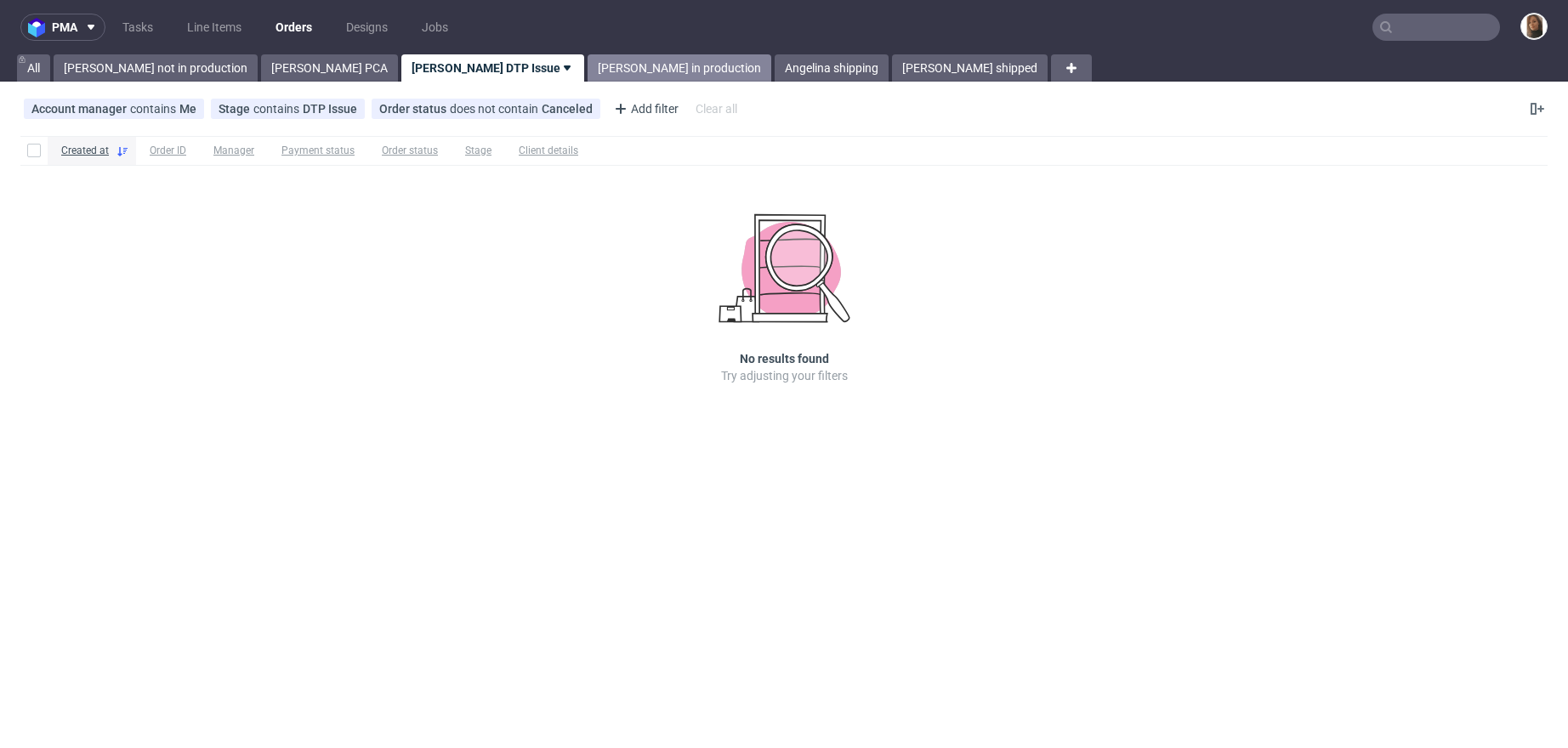
click at [588, 60] on link "Angelina in production" at bounding box center [679, 67] width 184 height 27
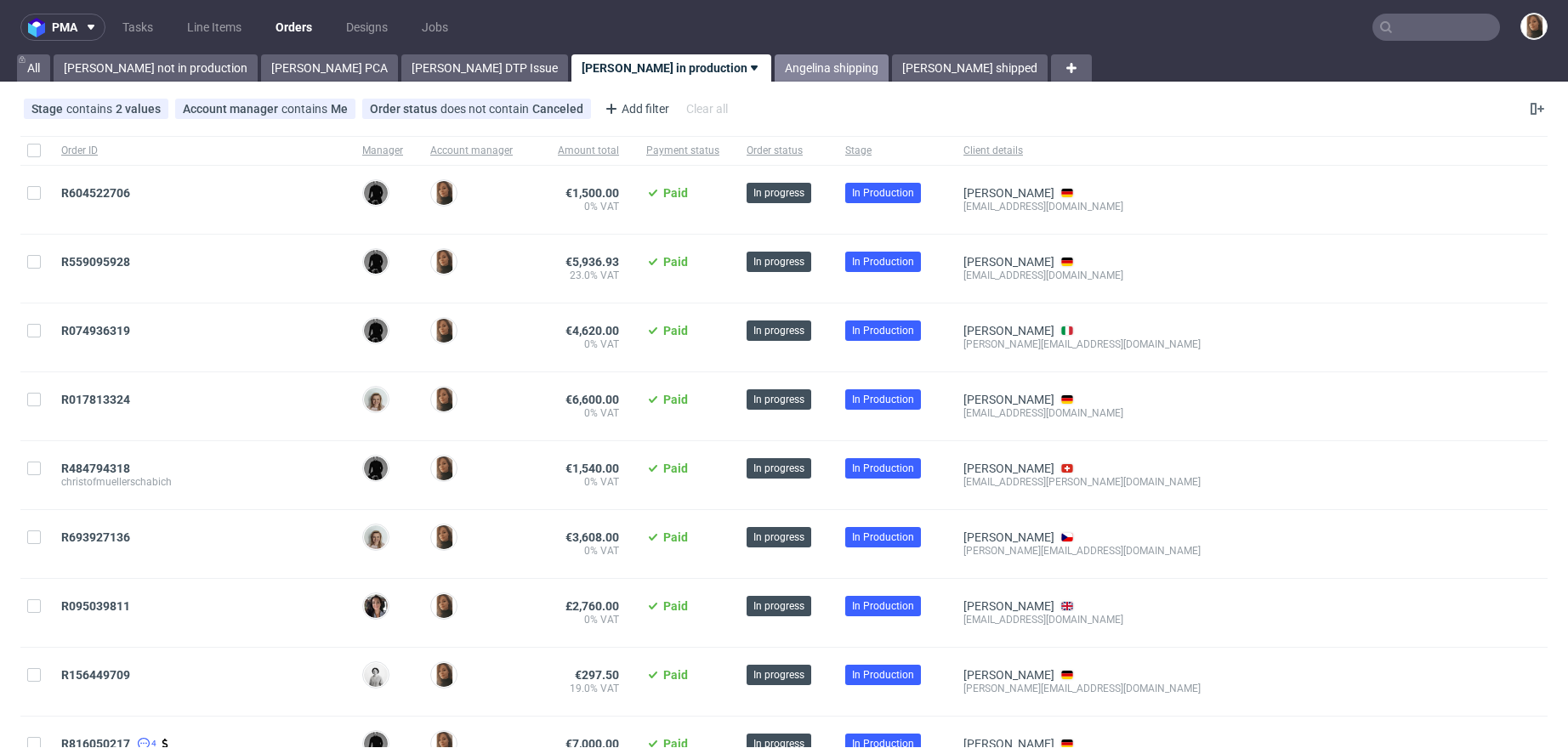
click at [775, 72] on link "Angelina shipping" at bounding box center [832, 67] width 114 height 27
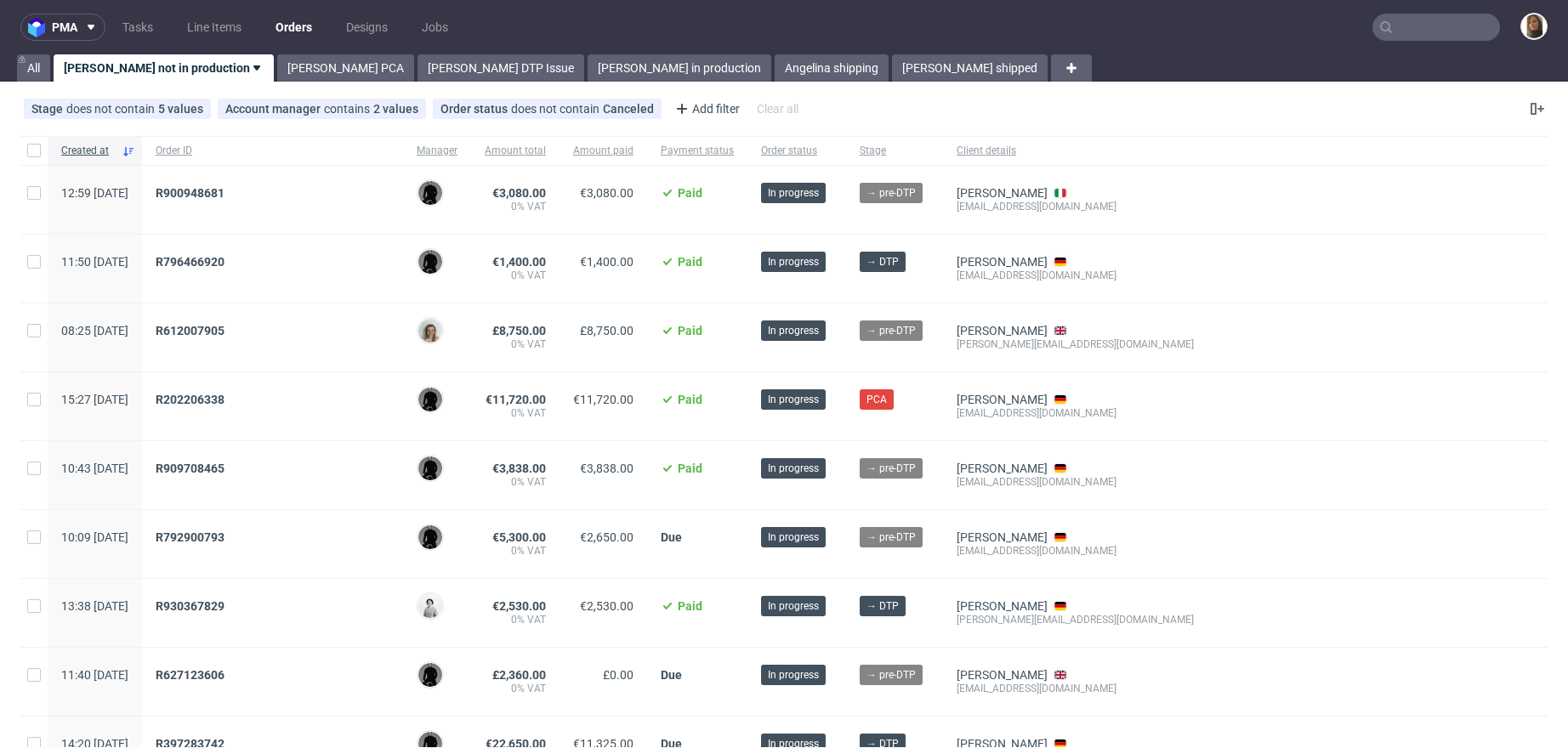
scroll to position [570, 0]
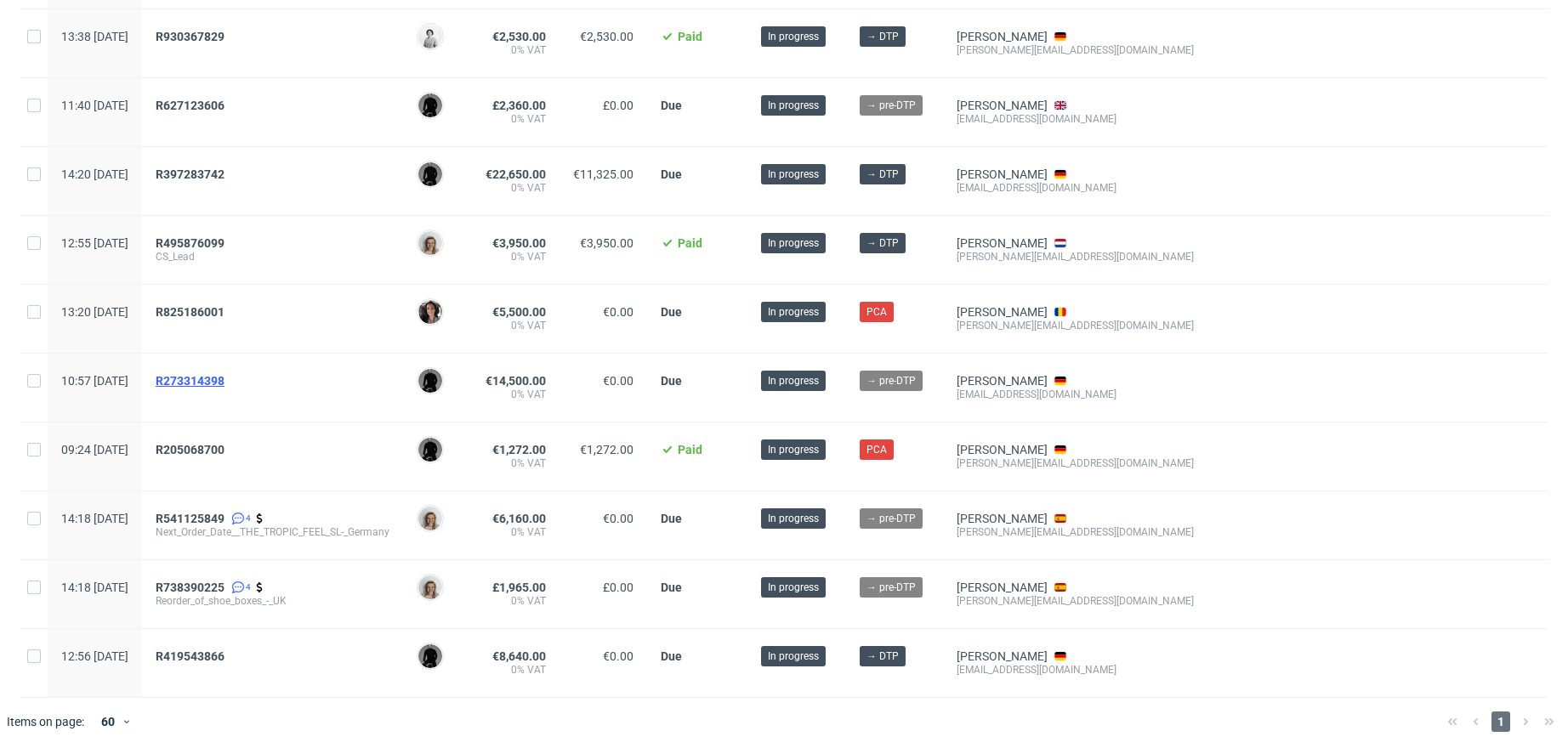
click at [225, 374] on span "R273314398" at bounding box center [190, 381] width 69 height 14
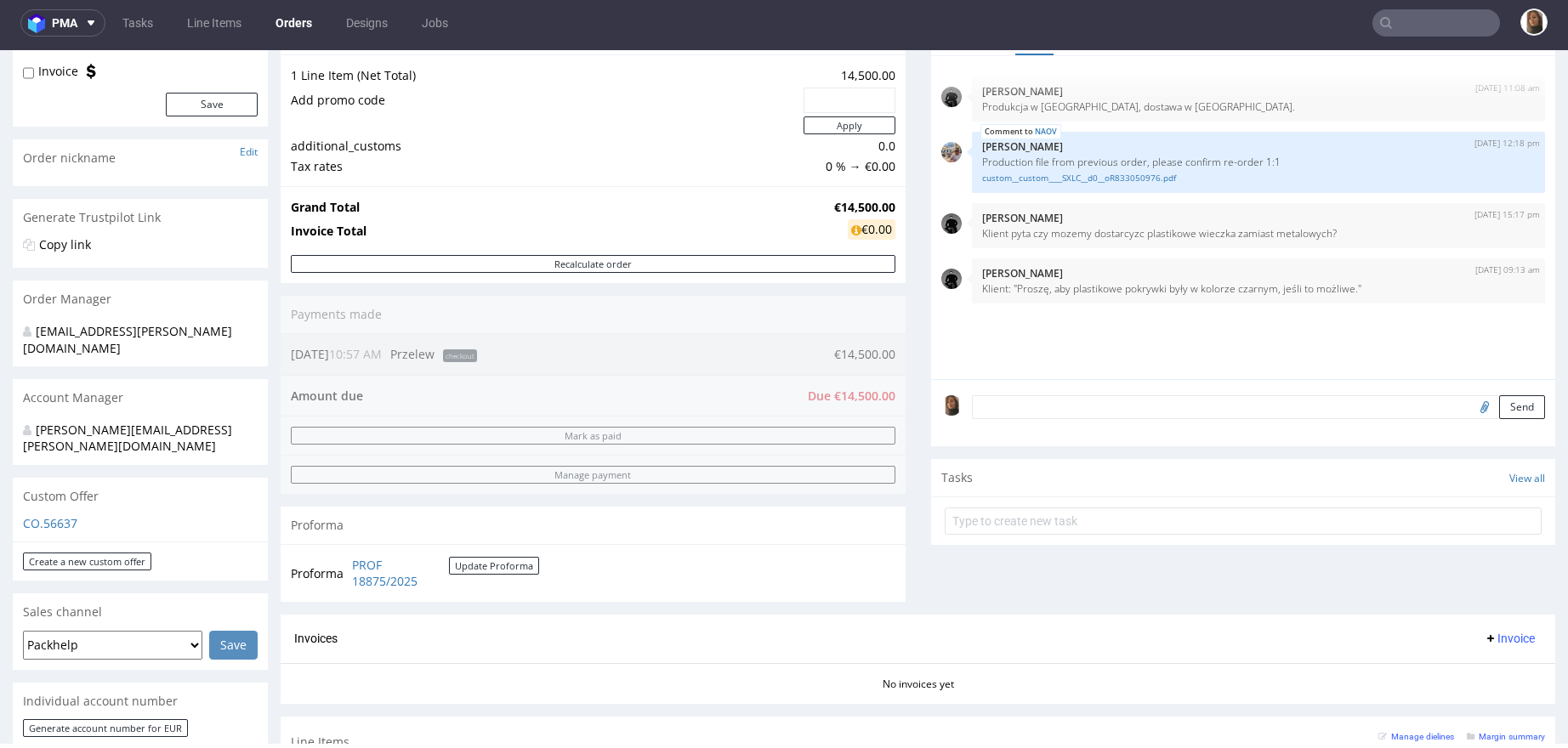
scroll to position [427, 0]
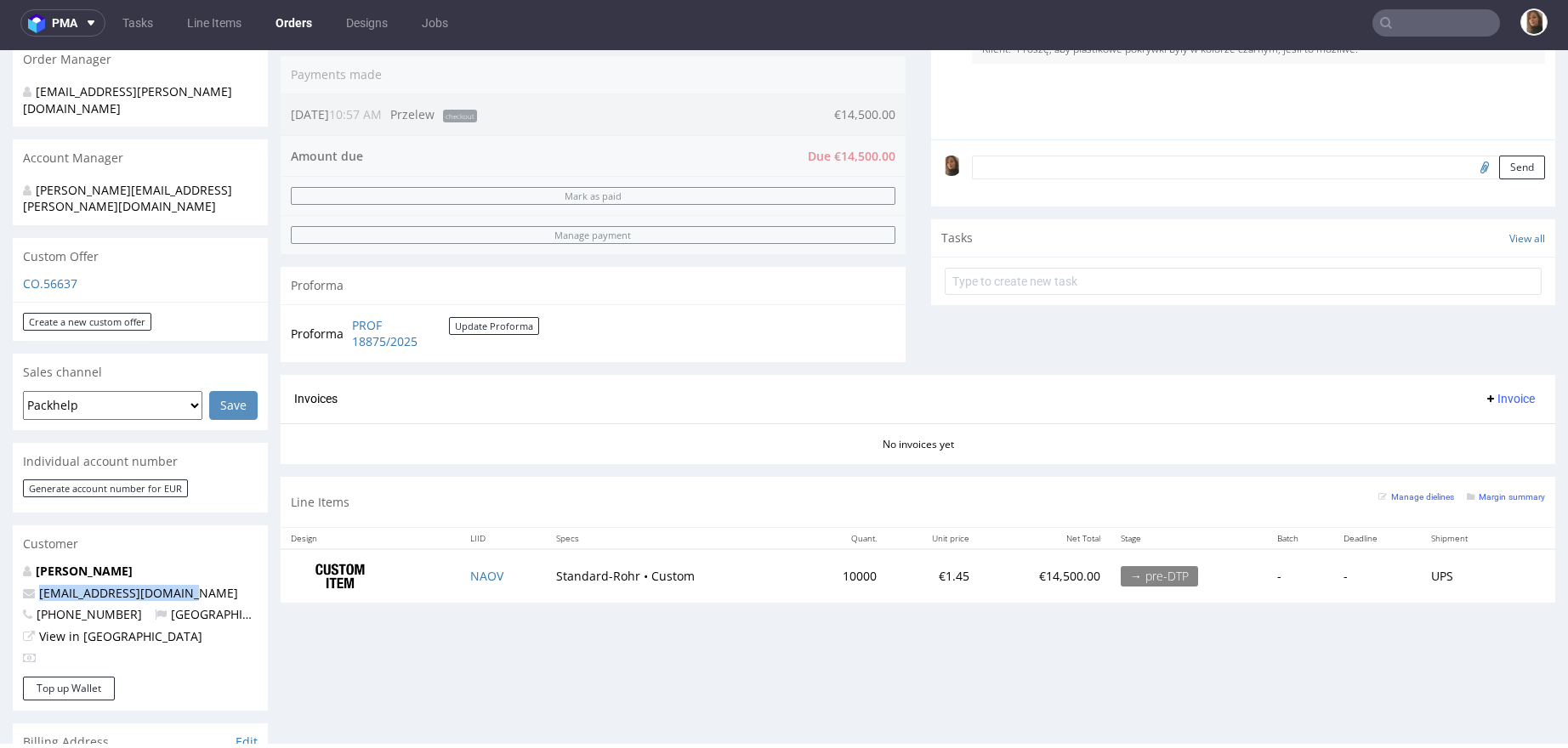
drag, startPoint x: 194, startPoint y: 560, endPoint x: 29, endPoint y: 560, distance: 165.0
click at [29, 585] on p "[EMAIL_ADDRESS][DOMAIN_NAME]" at bounding box center [140, 593] width 234 height 17
copy span "[EMAIL_ADDRESS][DOMAIN_NAME]"
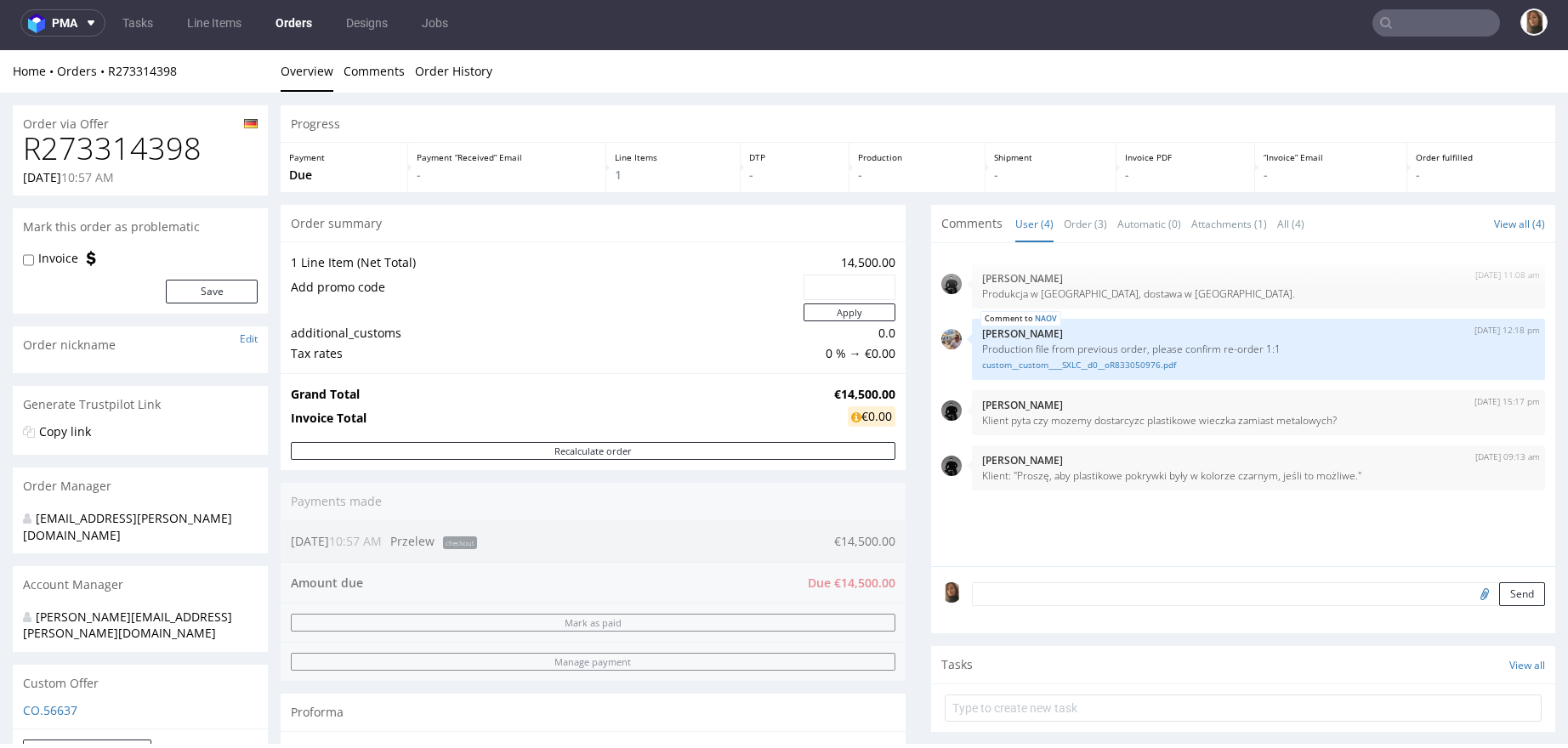
scroll to position [38, 0]
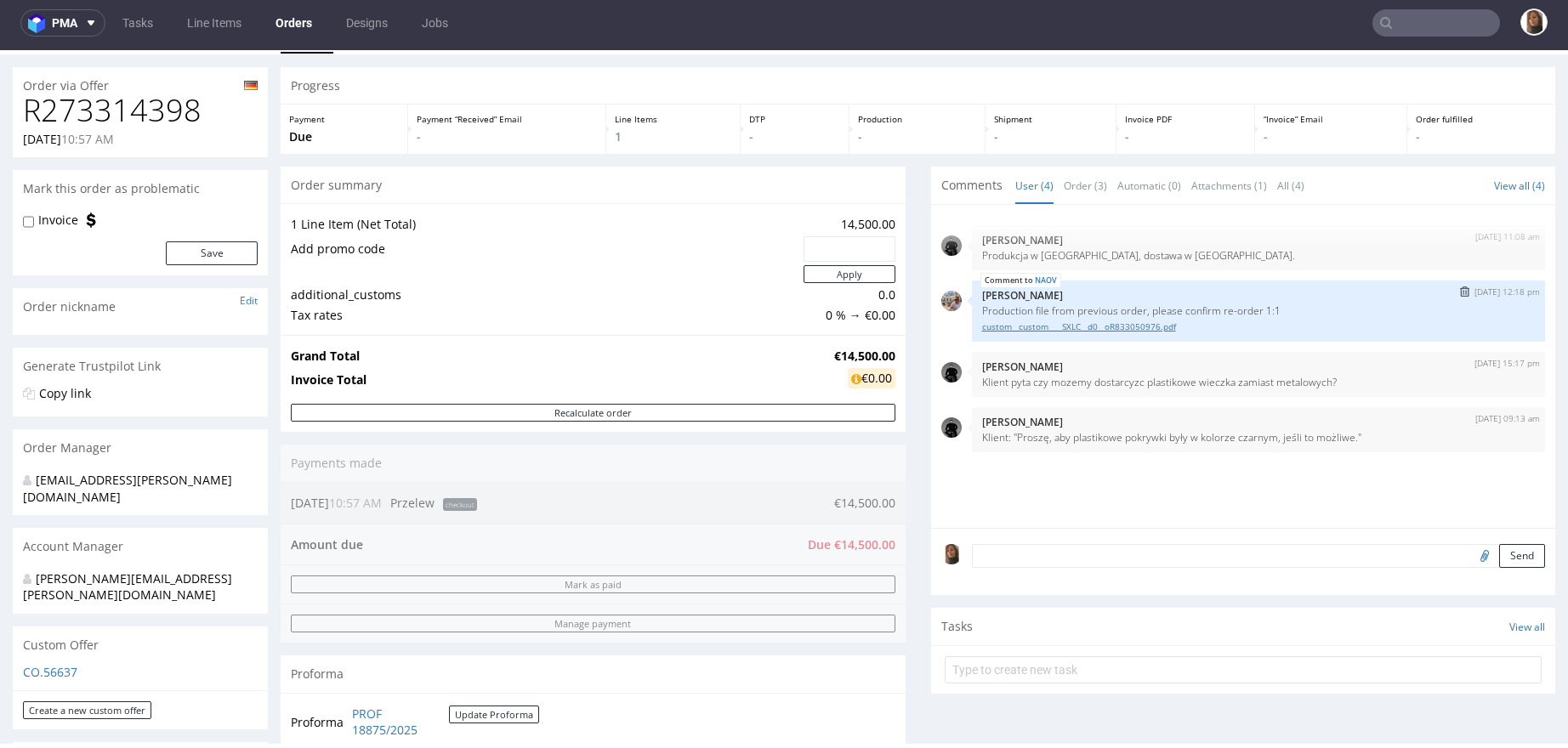
click at [1006, 325] on link "custom__custom____SXLC__d0__oR833050976.pdf" at bounding box center [1258, 326] width 554 height 13
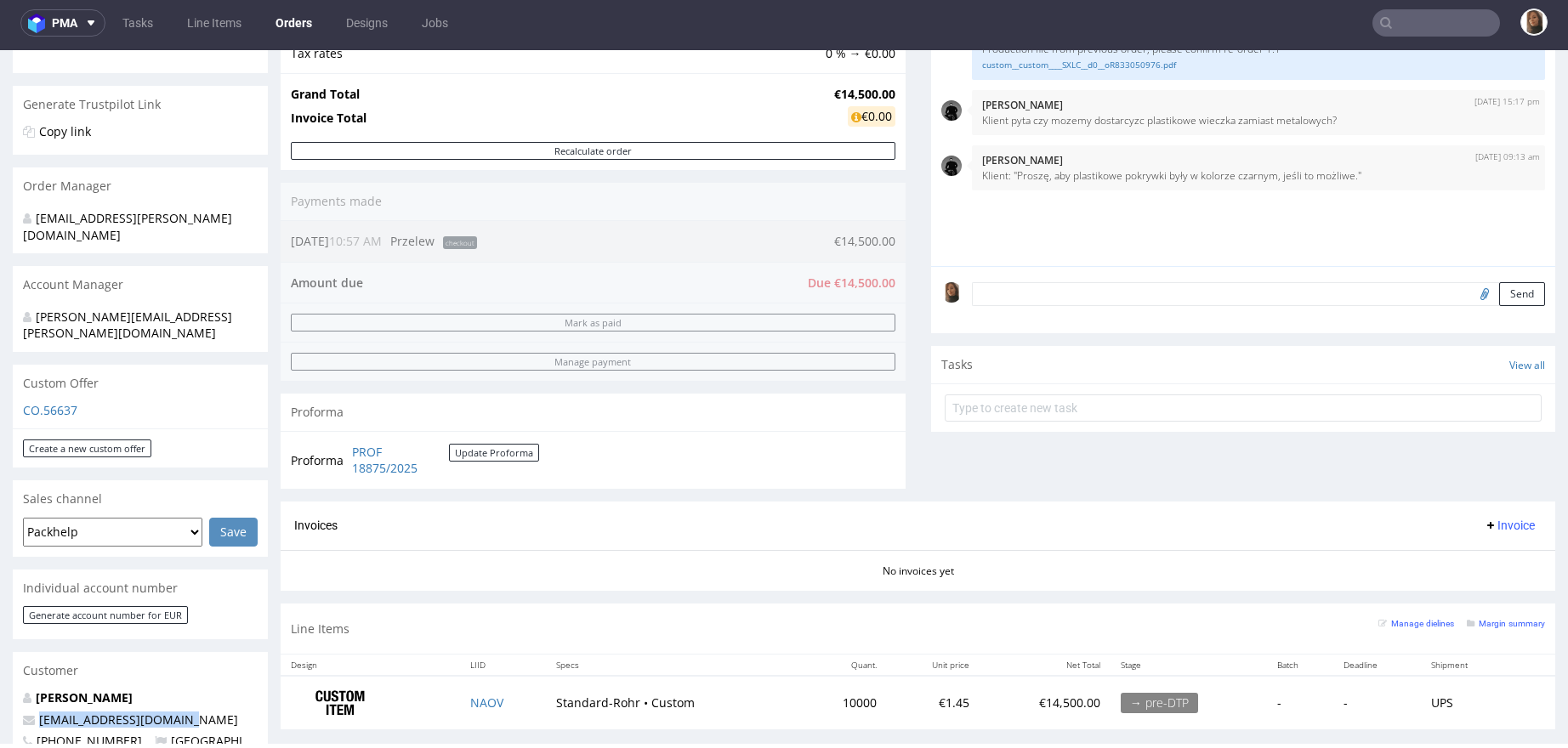
scroll to position [521, 0]
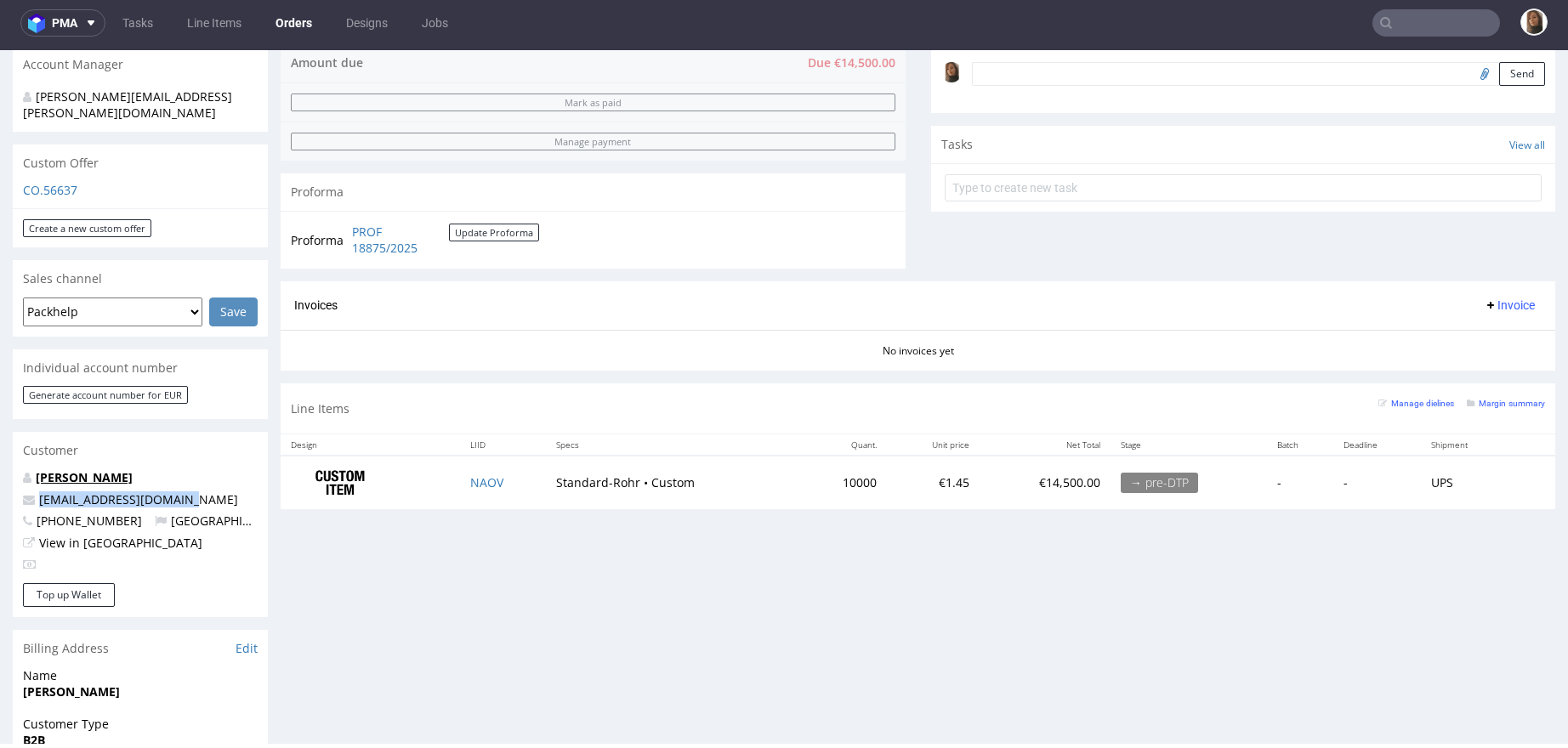
click at [101, 470] on link "[PERSON_NAME]" at bounding box center [84, 478] width 97 height 16
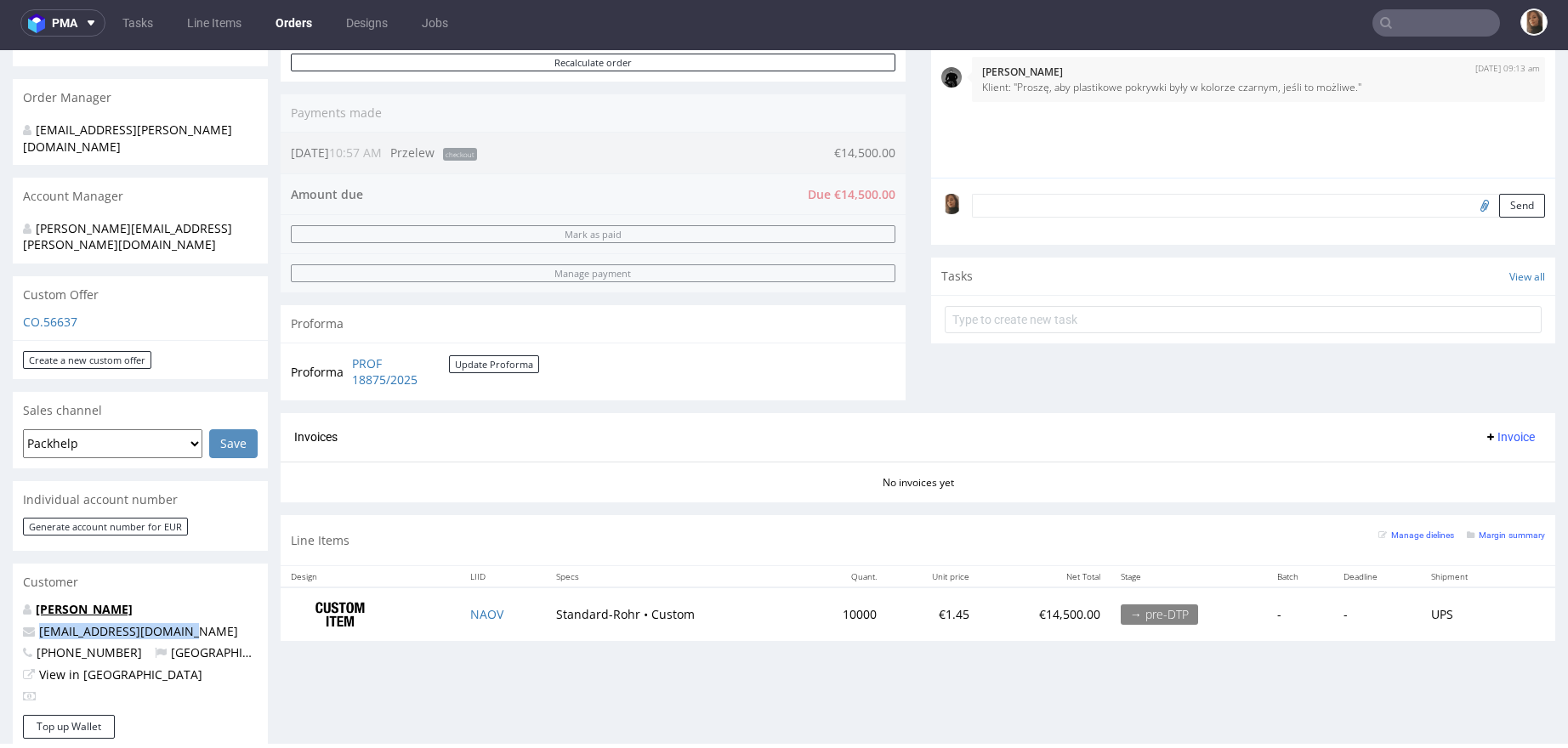
scroll to position [267, 0]
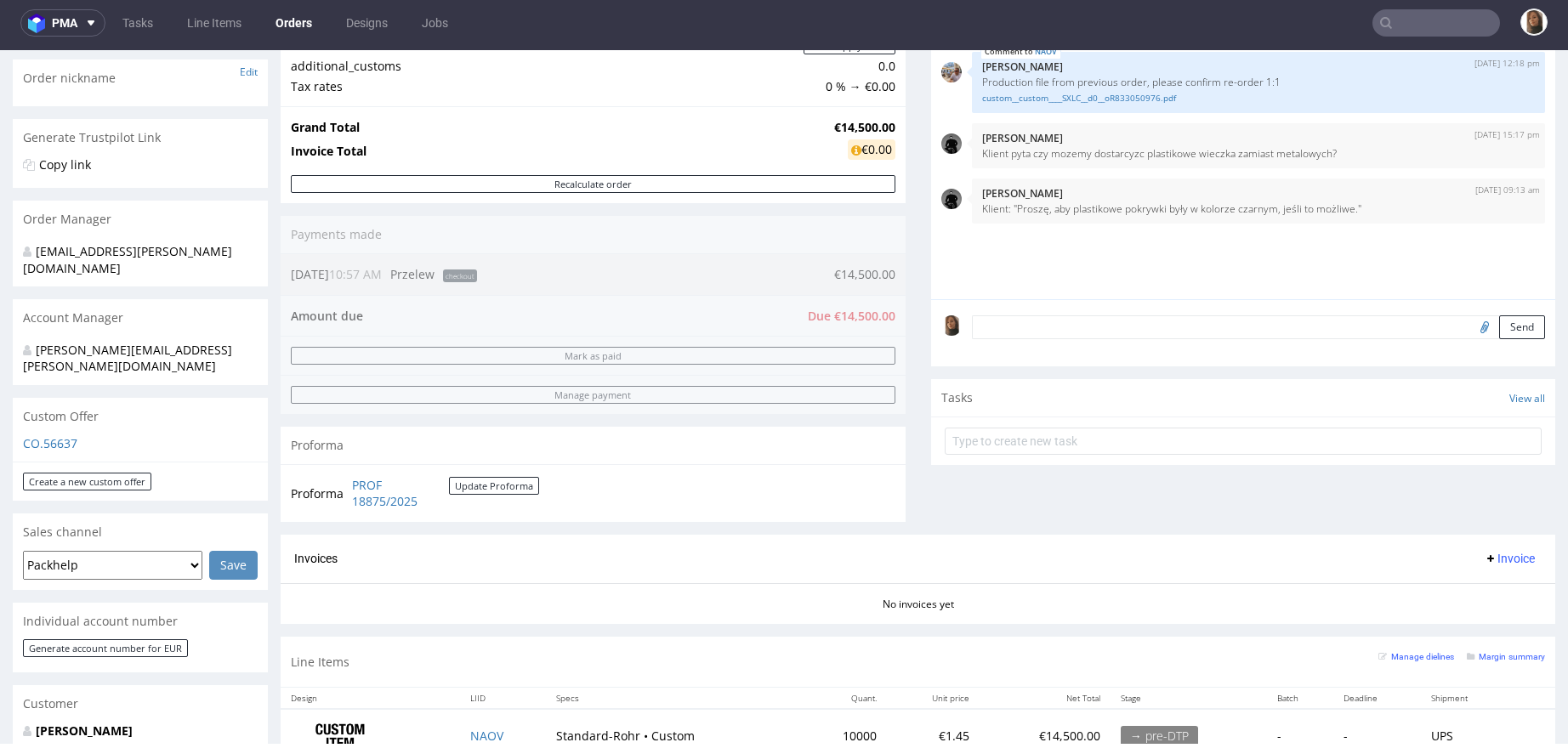
click at [1046, 264] on div "5th Sep 25 | 11:08 am Dawid Urbanowicz Produkcja w Listopadzie, dostawa w Grudn…" at bounding box center [1248, 143] width 615 height 313
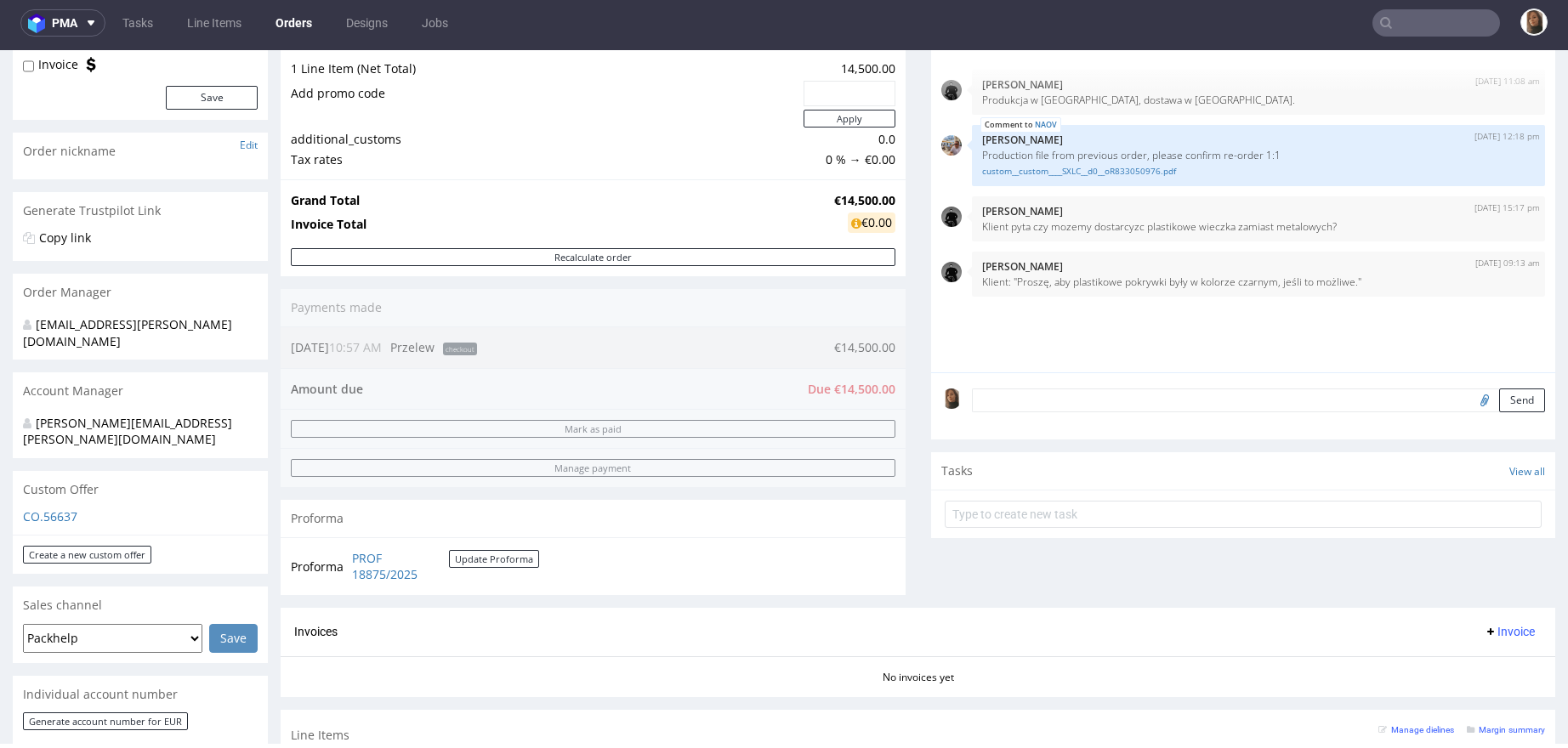
scroll to position [196, 0]
click at [1083, 314] on div "5th Sep 25 | 11:08 am Dawid Urbanowicz Produkcja w Listopadzie, dostawa w Grudn…" at bounding box center [1248, 214] width 615 height 313
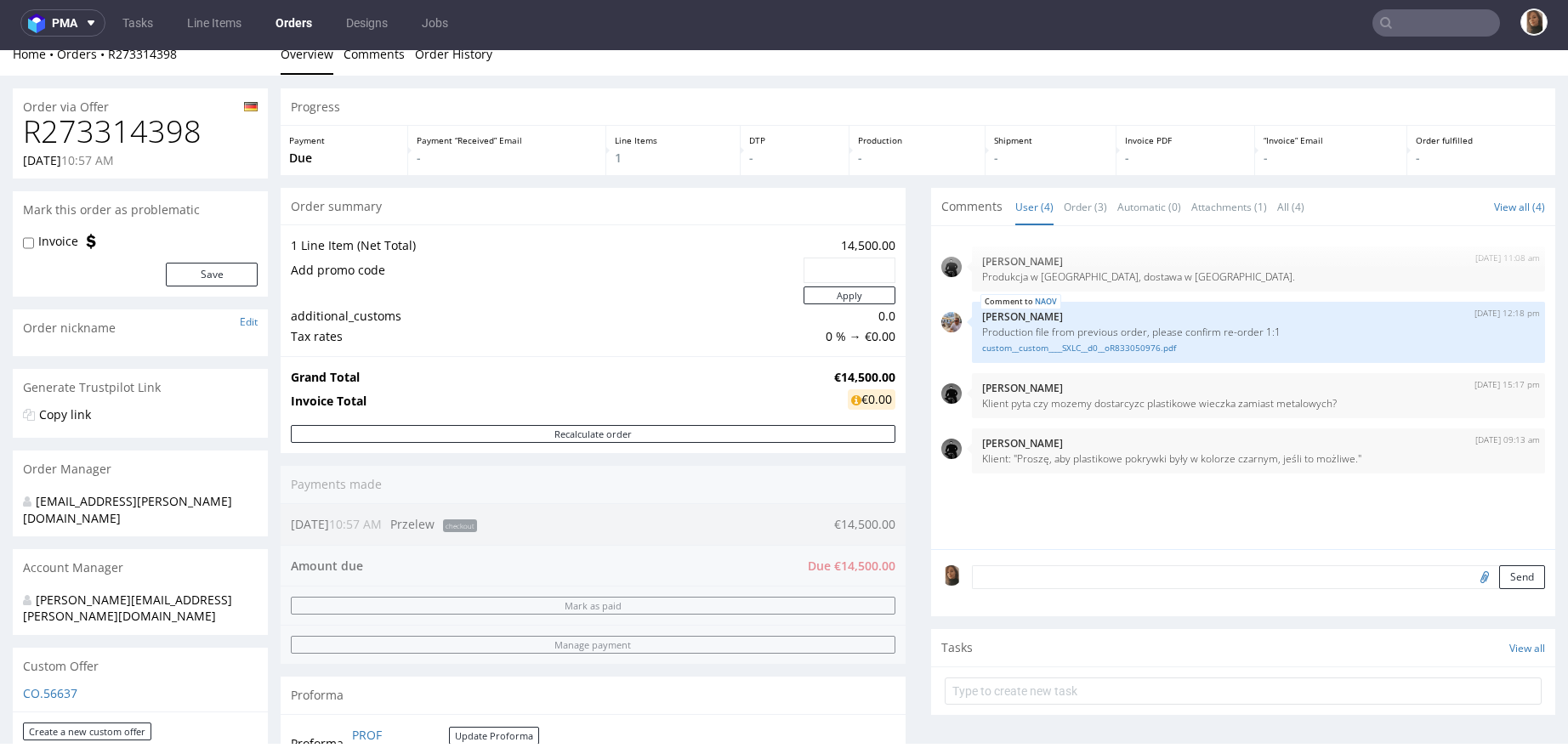
scroll to position [0, 0]
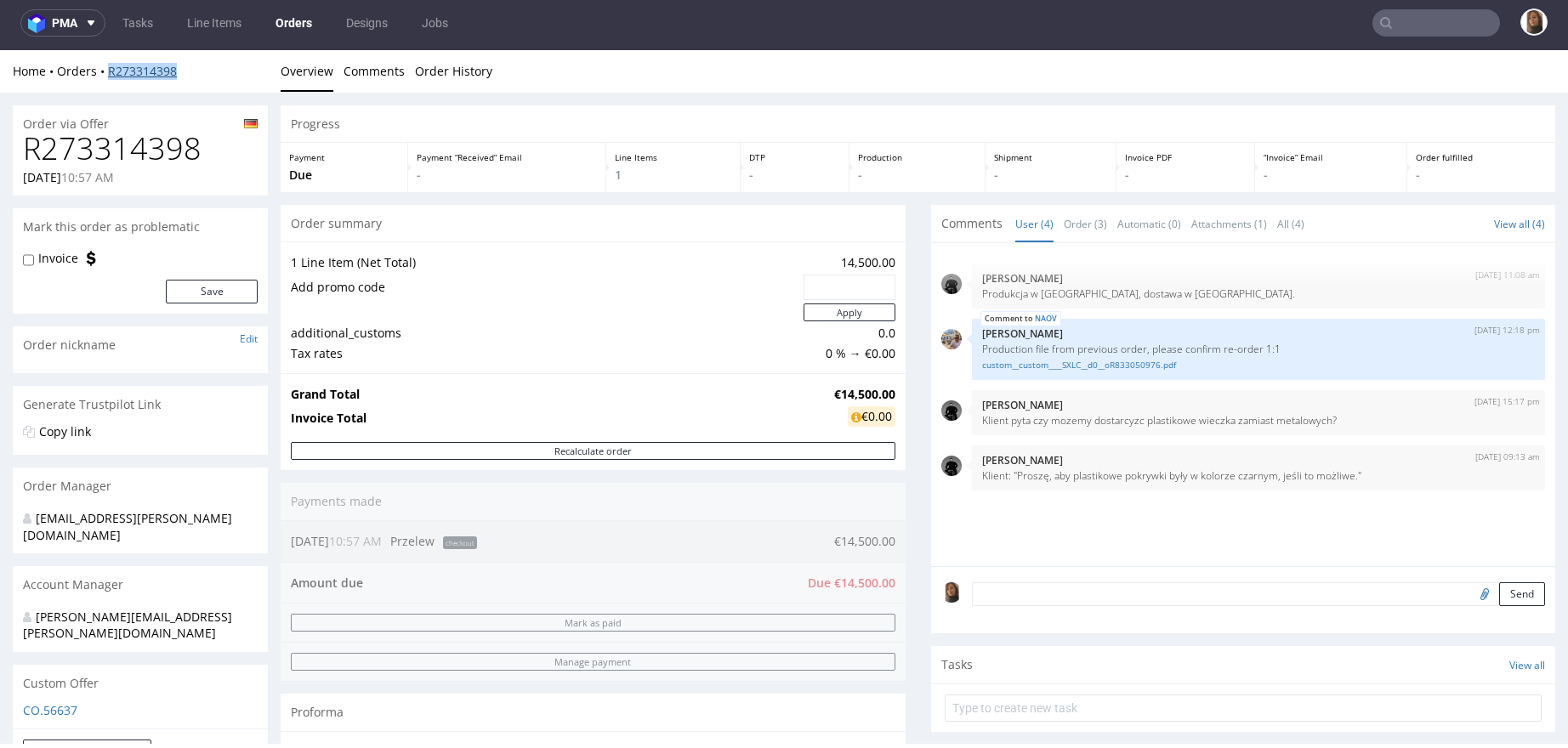
copy link "R273314398"
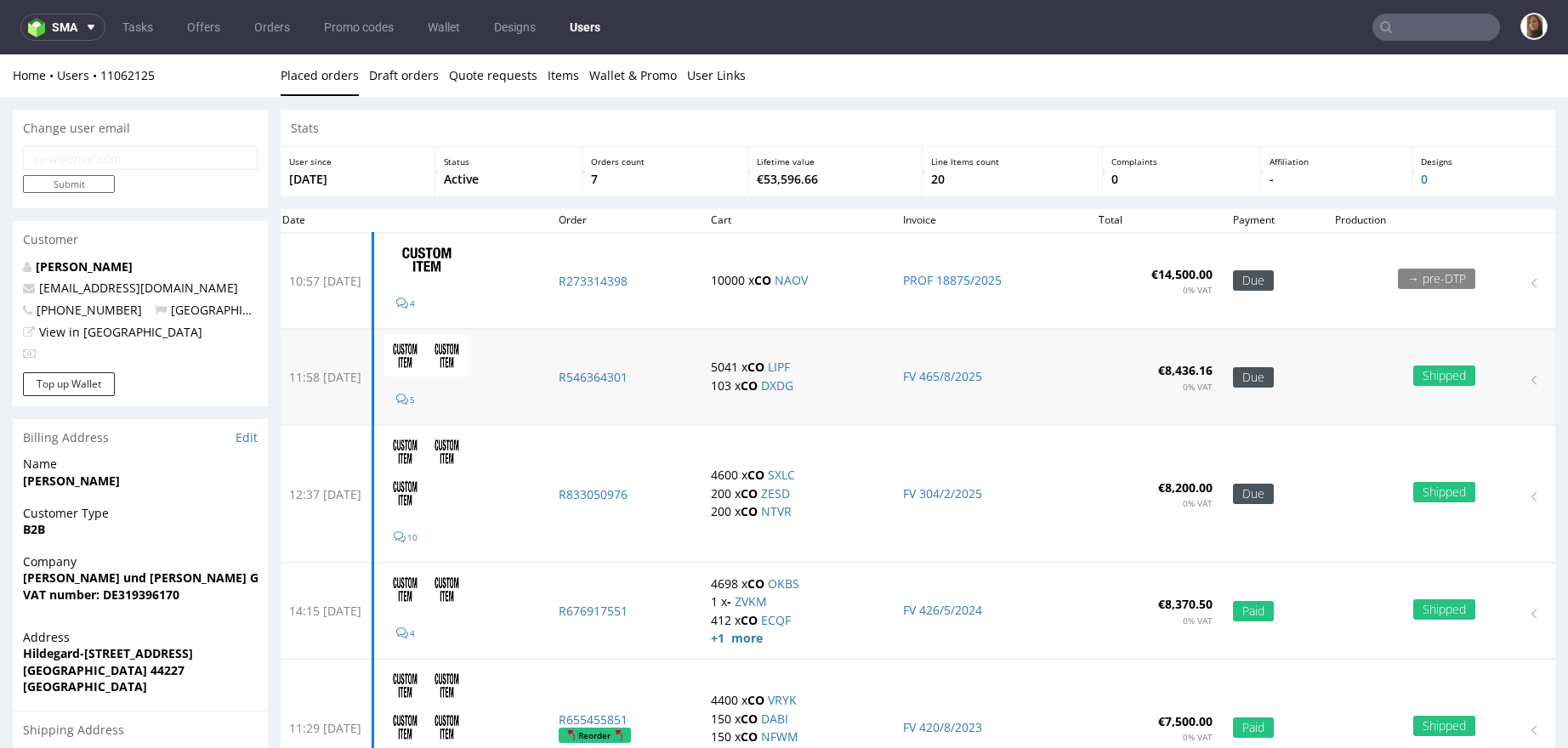
click at [616, 365] on td "R546364301" at bounding box center [624, 377] width 152 height 95
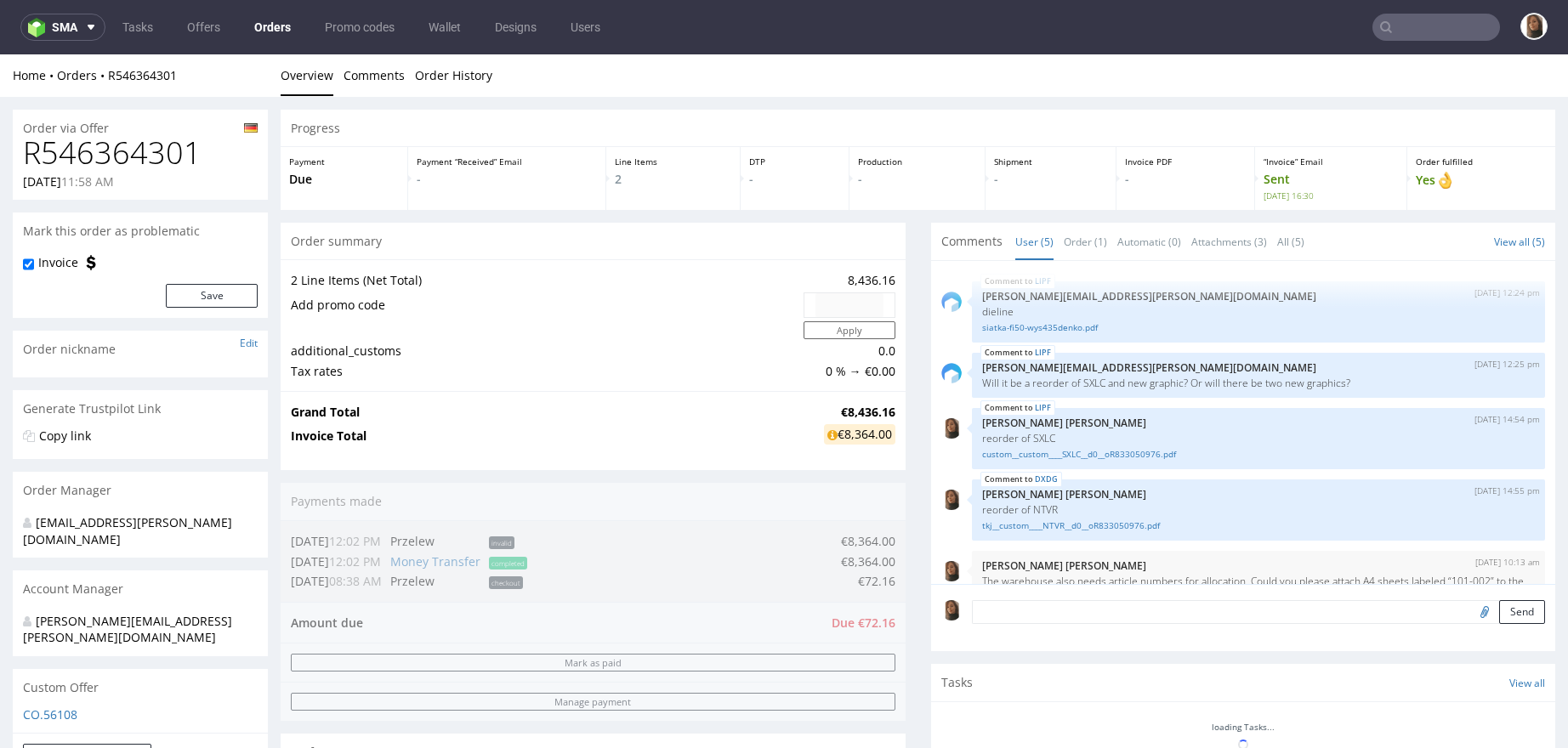
scroll to position [35, 0]
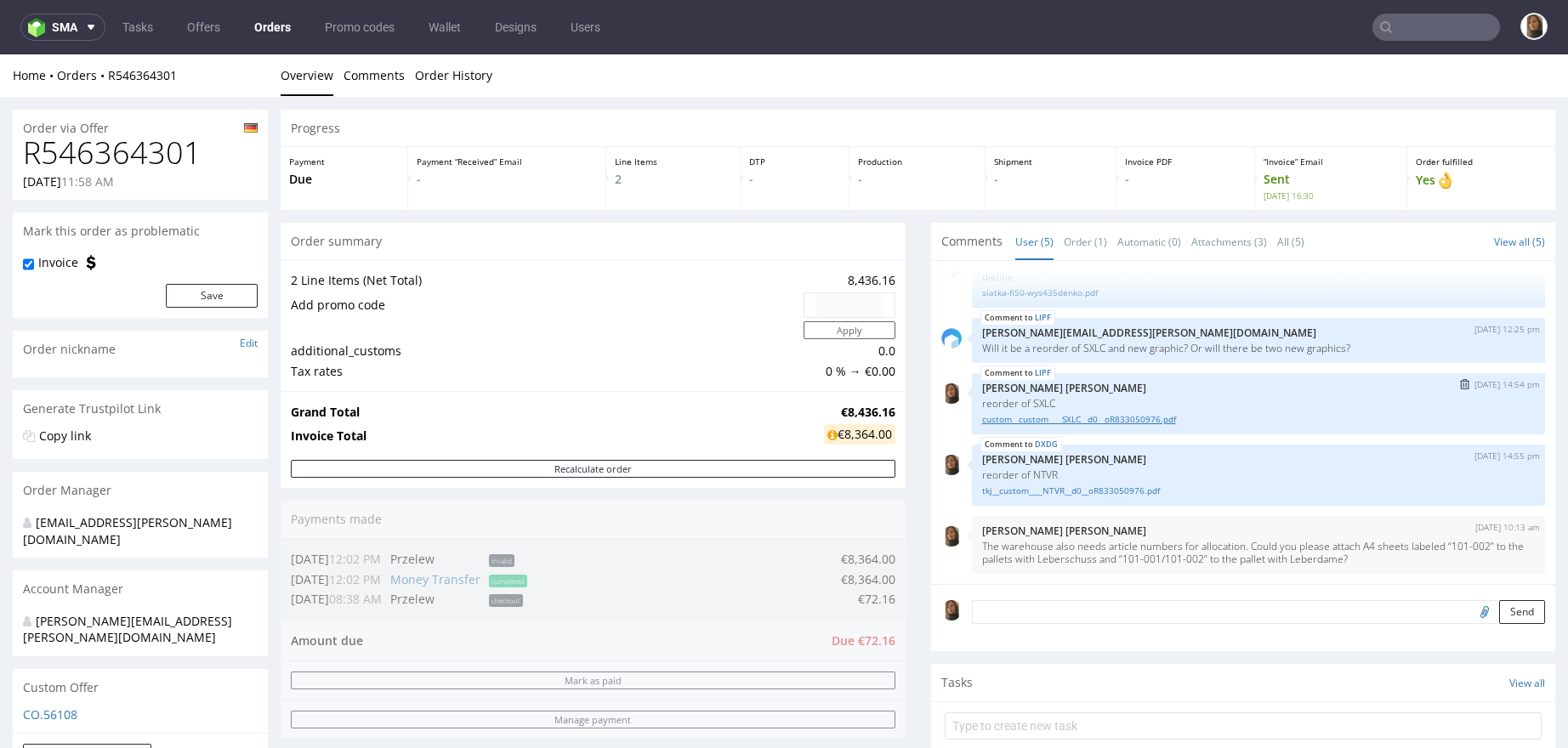
click at [1080, 418] on link "custom__custom____SXLC__d0__oR833050976.pdf" at bounding box center [1258, 419] width 554 height 13
click at [1084, 491] on link "tkj__custom____NTVR__d0__oR833050976.pdf" at bounding box center [1258, 491] width 554 height 13
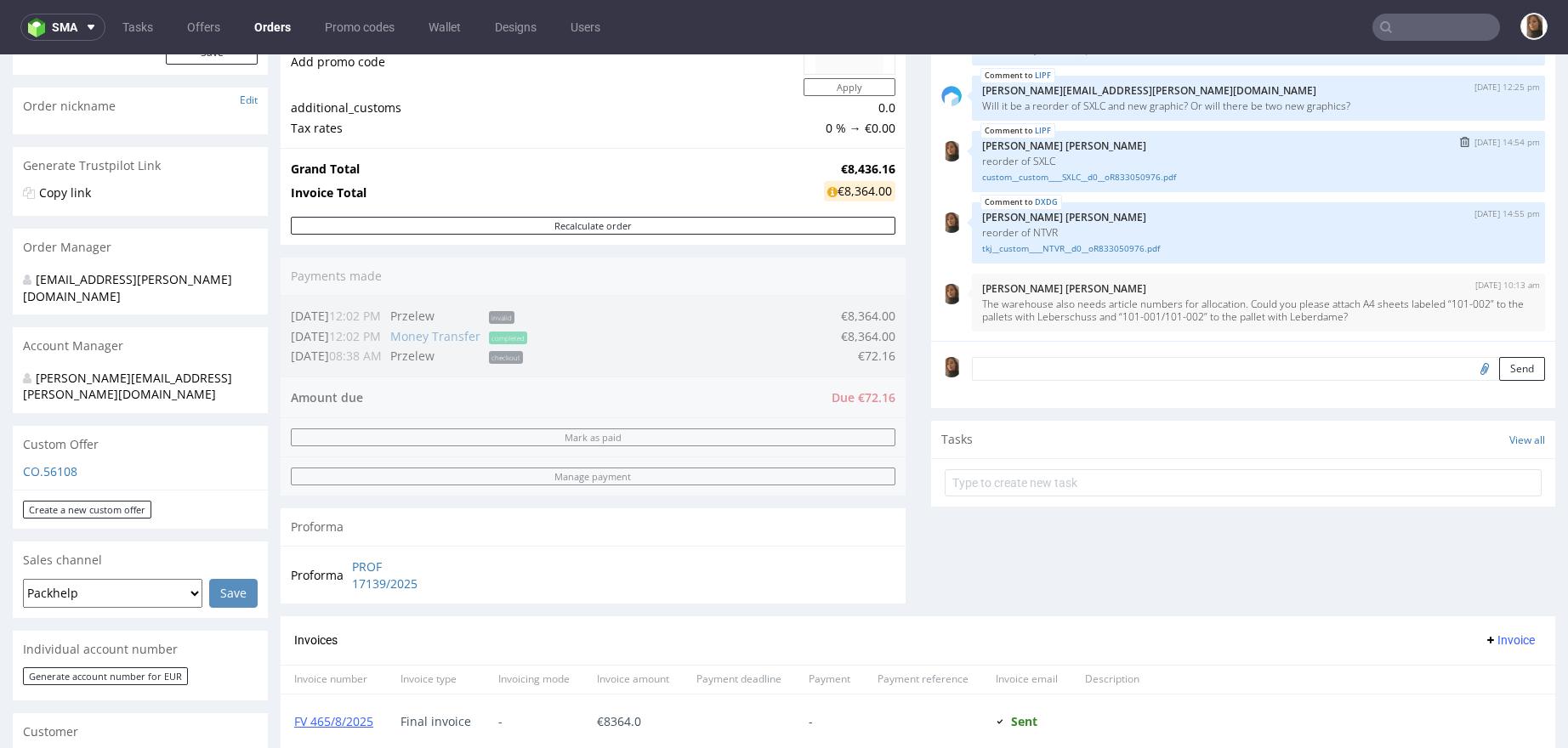
scroll to position [231, 0]
